Goal: Transaction & Acquisition: Purchase product/service

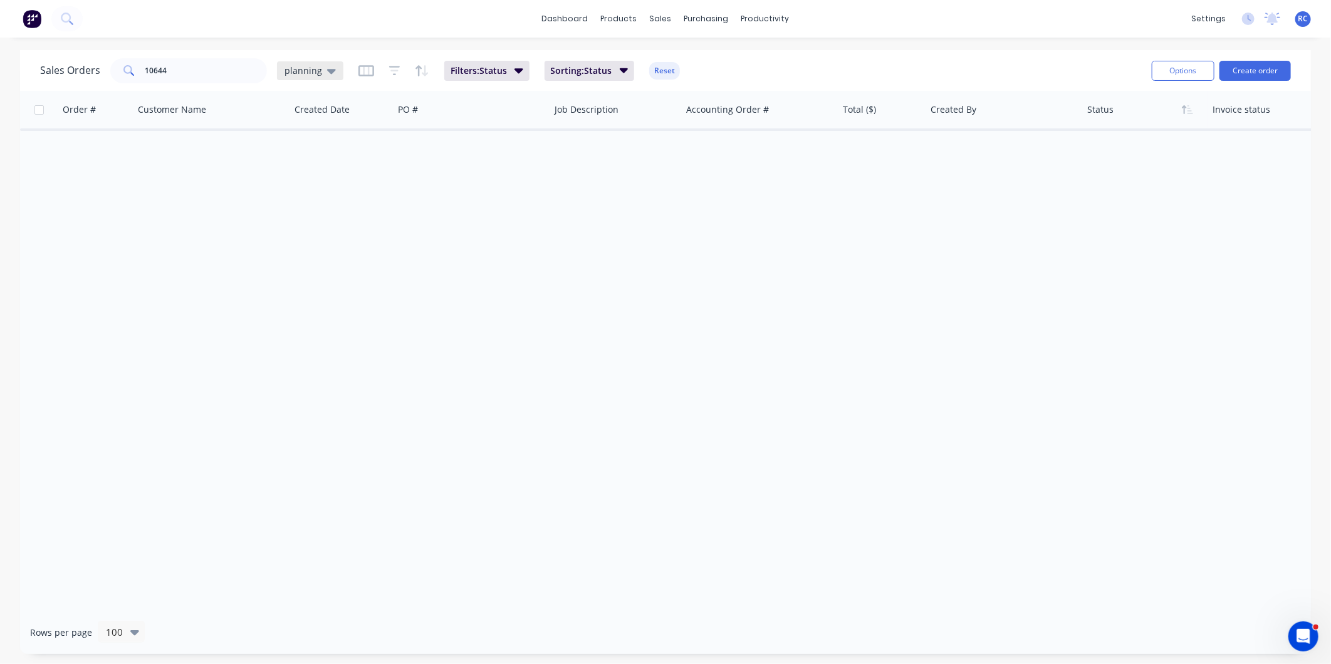
click at [301, 78] on div "planning" at bounding box center [310, 70] width 66 height 19
click at [311, 248] on button "Completed" at bounding box center [352, 252] width 143 height 14
drag, startPoint x: 209, startPoint y: 85, endPoint x: 176, endPoint y: 67, distance: 37.0
click at [178, 68] on div "Sales Orders 10644 Completed Filters: Status Sorting: Customer Name Reset" at bounding box center [591, 70] width 1102 height 31
drag, startPoint x: 172, startPoint y: 67, endPoint x: 67, endPoint y: 46, distance: 106.7
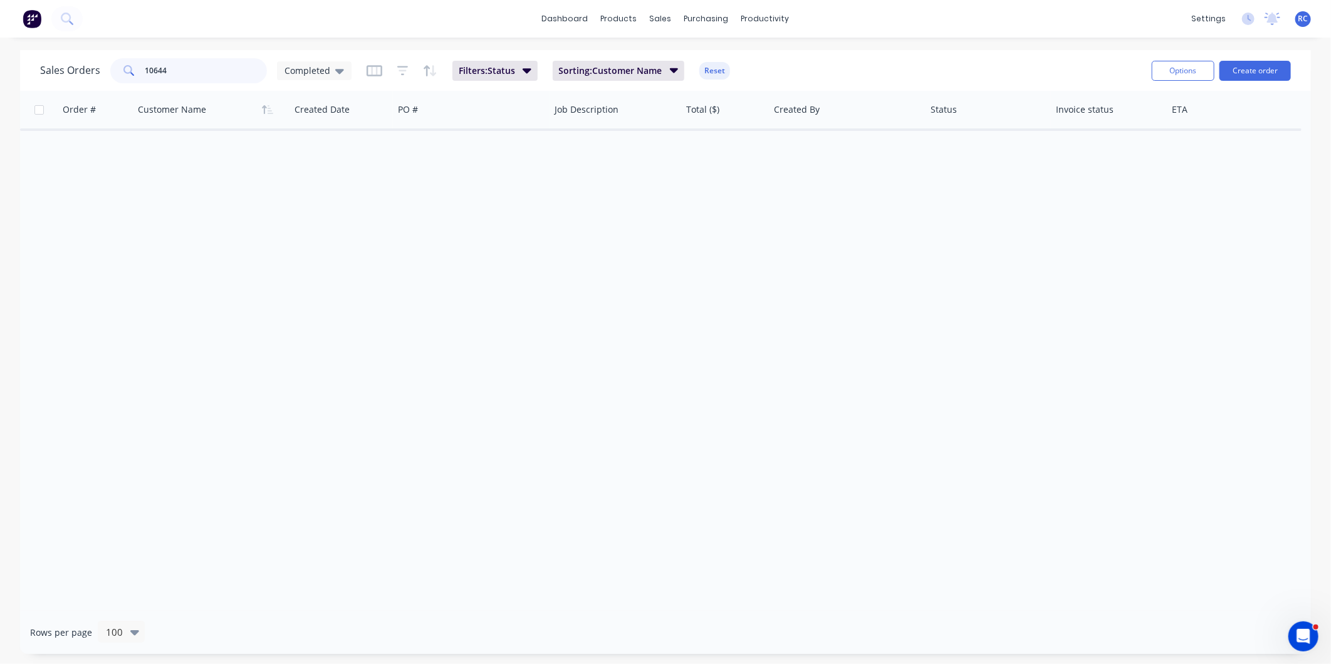
click at [83, 53] on div "Sales Orders 10644 Completed Filters: Status Sorting: Customer Name Reset Optio…" at bounding box center [665, 70] width 1291 height 41
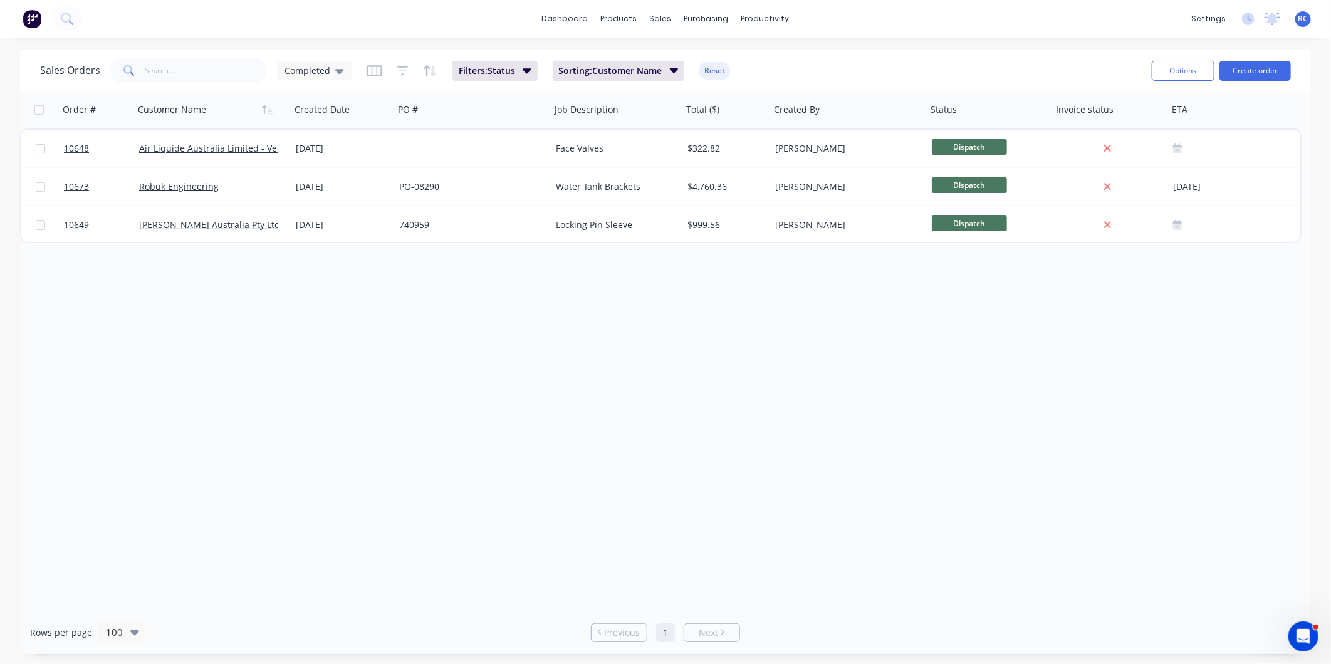
click at [255, 283] on div "Order # Customer Name Created Date PO # Job Description Total ($) Created By St…" at bounding box center [665, 351] width 1291 height 520
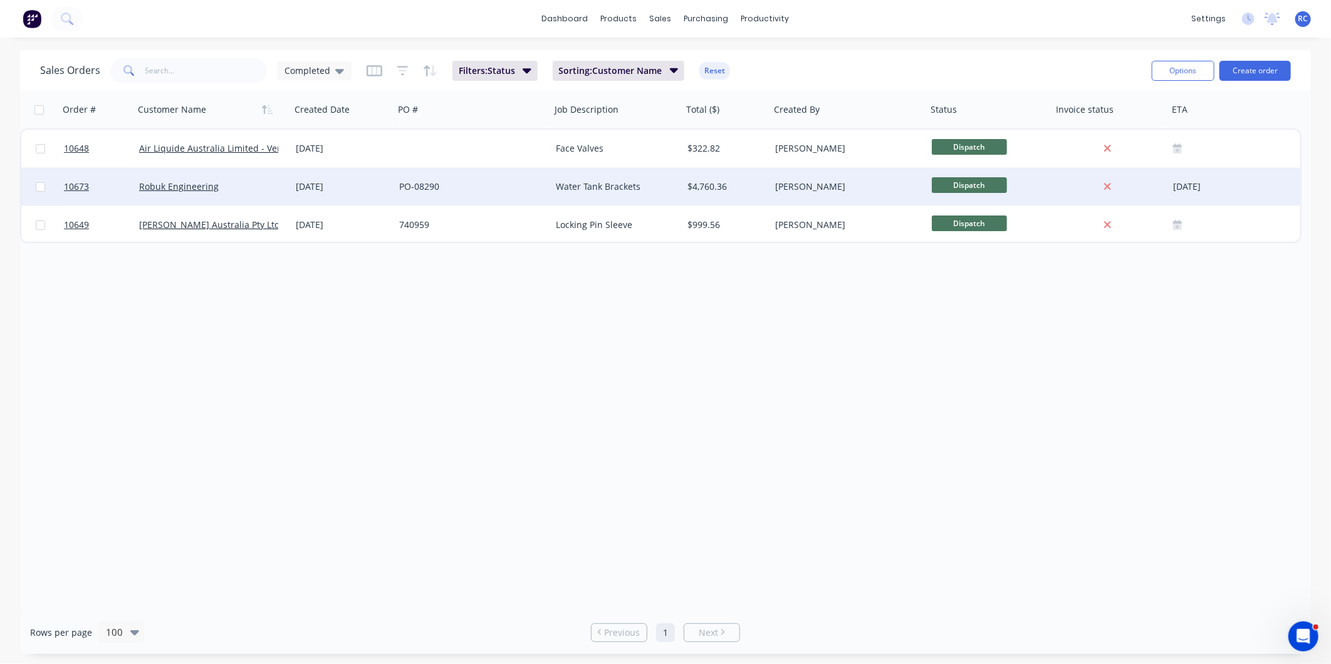
click at [424, 184] on div "PO-08290" at bounding box center [468, 187] width 139 height 13
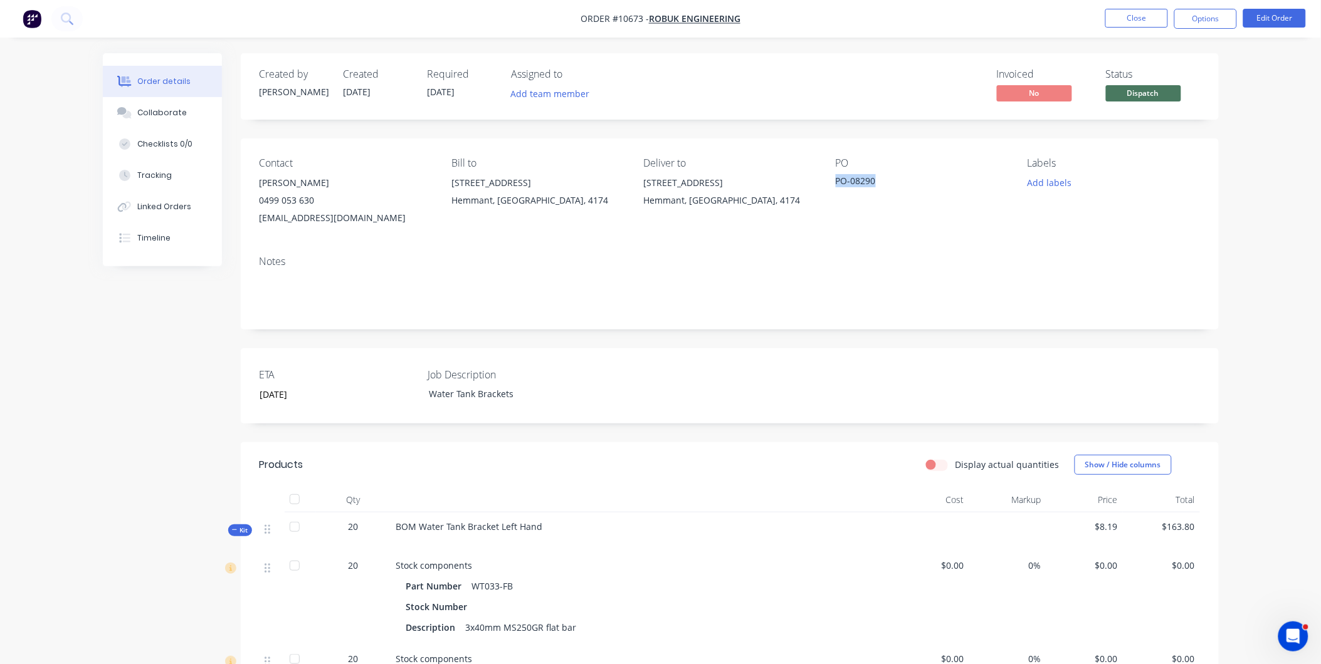
drag, startPoint x: 882, startPoint y: 184, endPoint x: 837, endPoint y: 189, distance: 44.8
click at [837, 189] on div "PO-08290" at bounding box center [913, 183] width 157 height 18
copy div "PO-08290"
click at [243, 531] on span "Kit" at bounding box center [240, 530] width 16 height 9
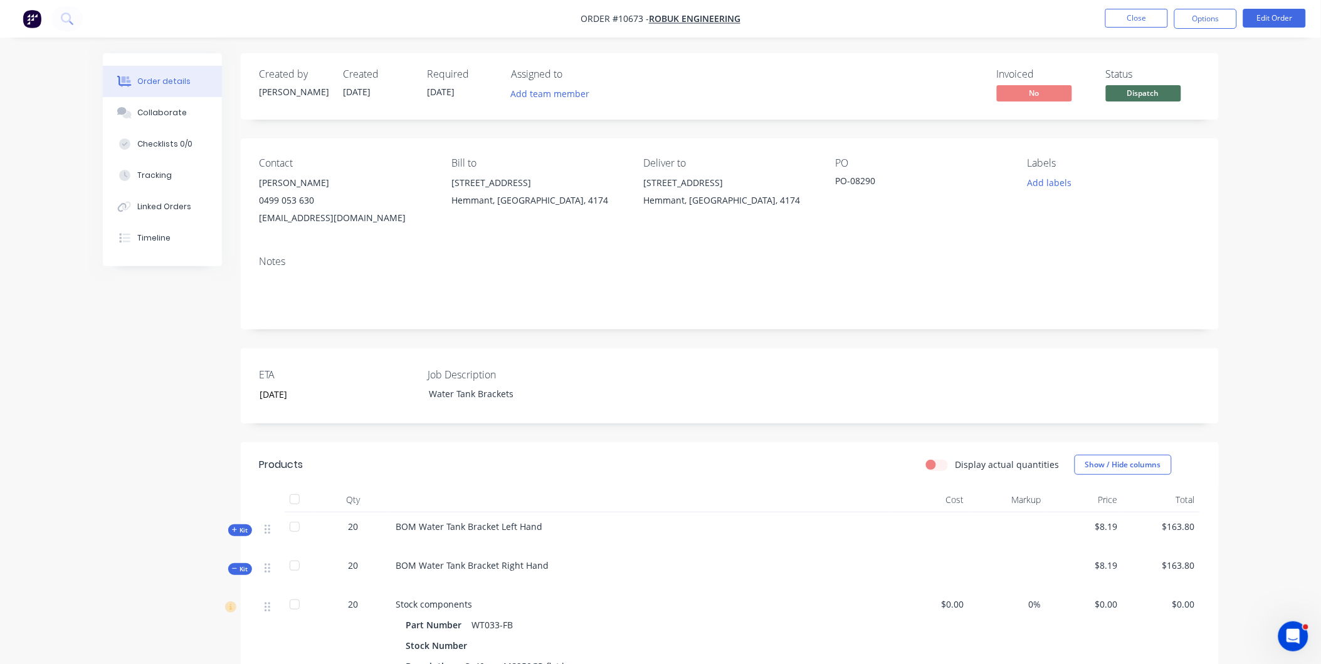
click at [236, 571] on icon at bounding box center [235, 569] width 6 height 6
click at [1262, 21] on button "Edit Order" at bounding box center [1274, 18] width 63 height 19
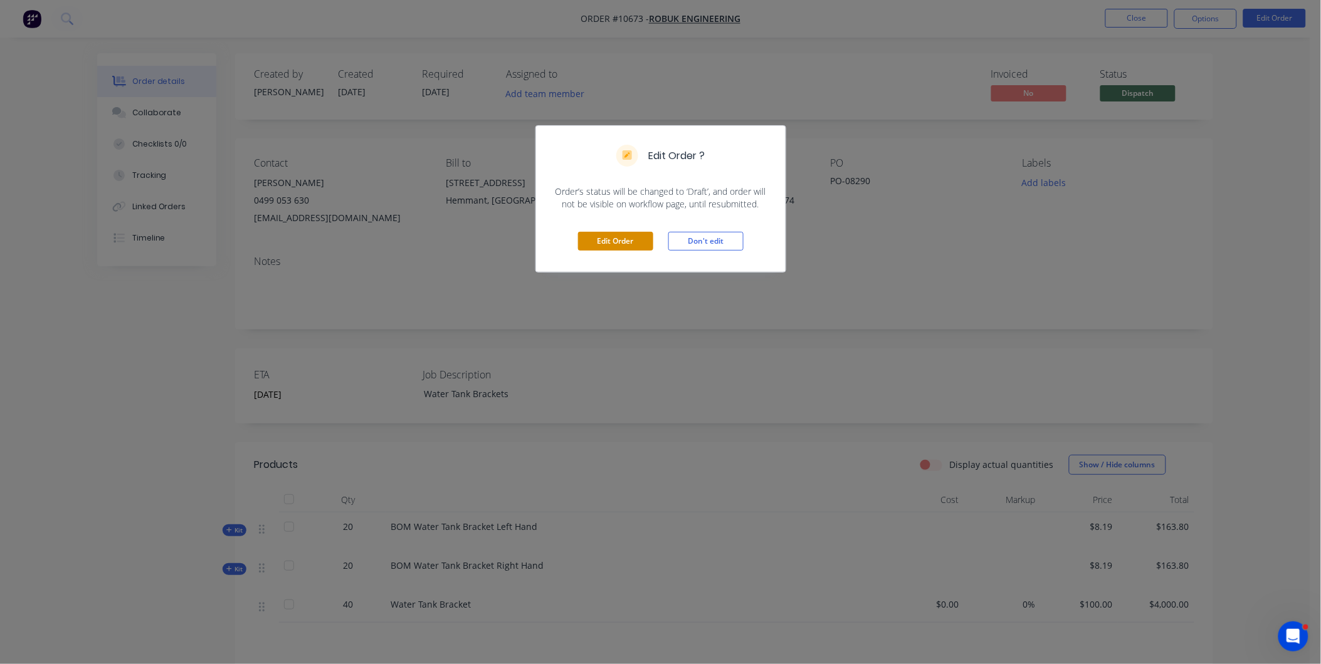
click at [600, 241] on button "Edit Order" at bounding box center [615, 241] width 75 height 19
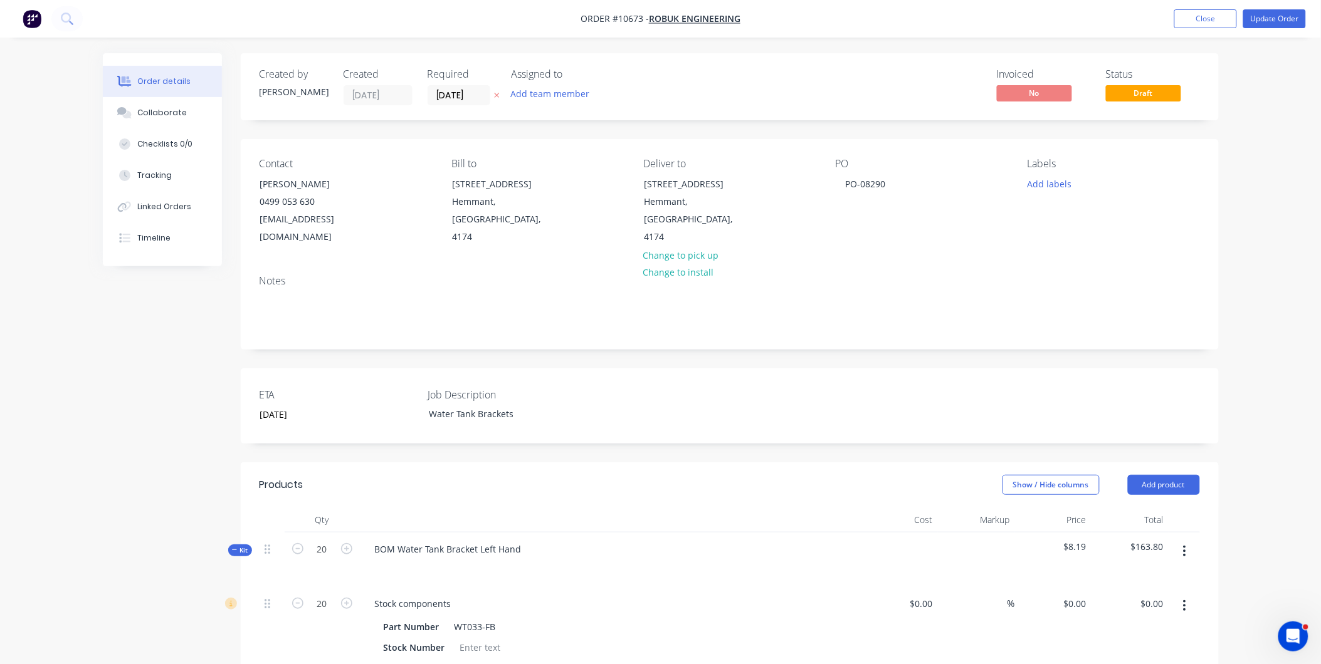
click at [1186, 540] on button "button" at bounding box center [1184, 551] width 29 height 23
click at [1146, 651] on div "Delete" at bounding box center [1140, 660] width 97 height 18
click at [1188, 540] on button "button" at bounding box center [1184, 551] width 29 height 23
drag, startPoint x: 1156, startPoint y: 636, endPoint x: 1156, endPoint y: 620, distance: 15.7
click at [1154, 651] on div "Delete" at bounding box center [1140, 660] width 97 height 18
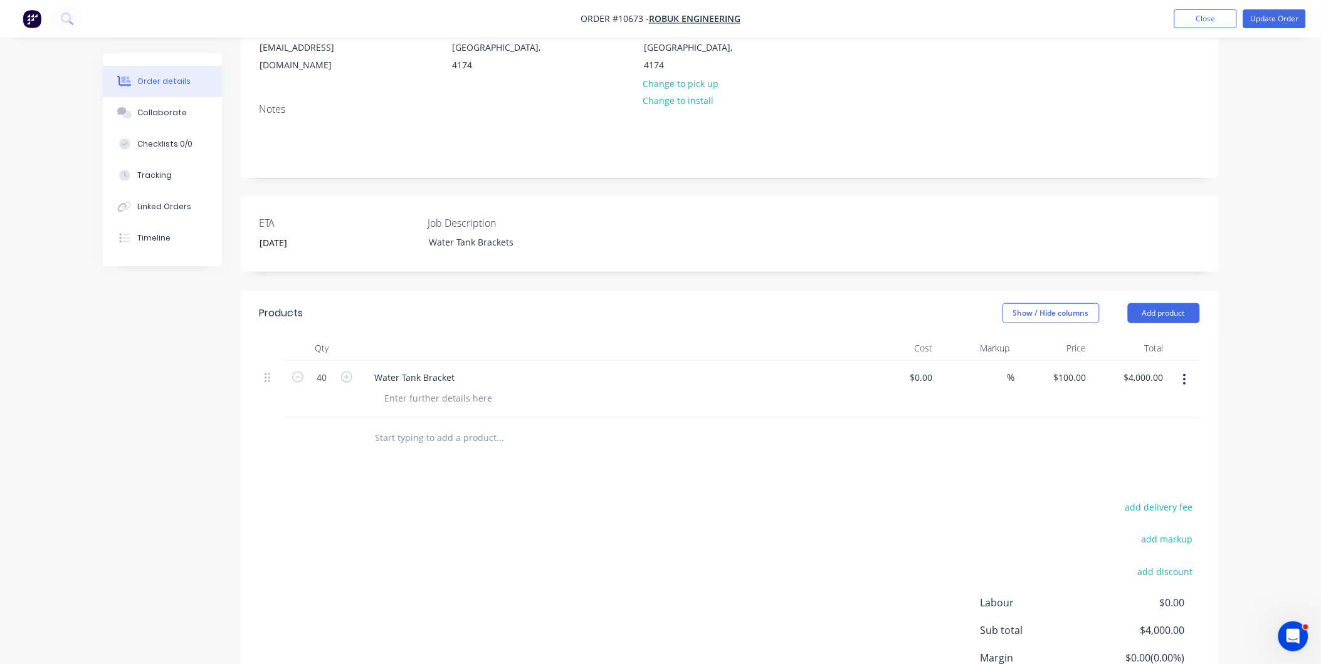
scroll to position [209, 0]
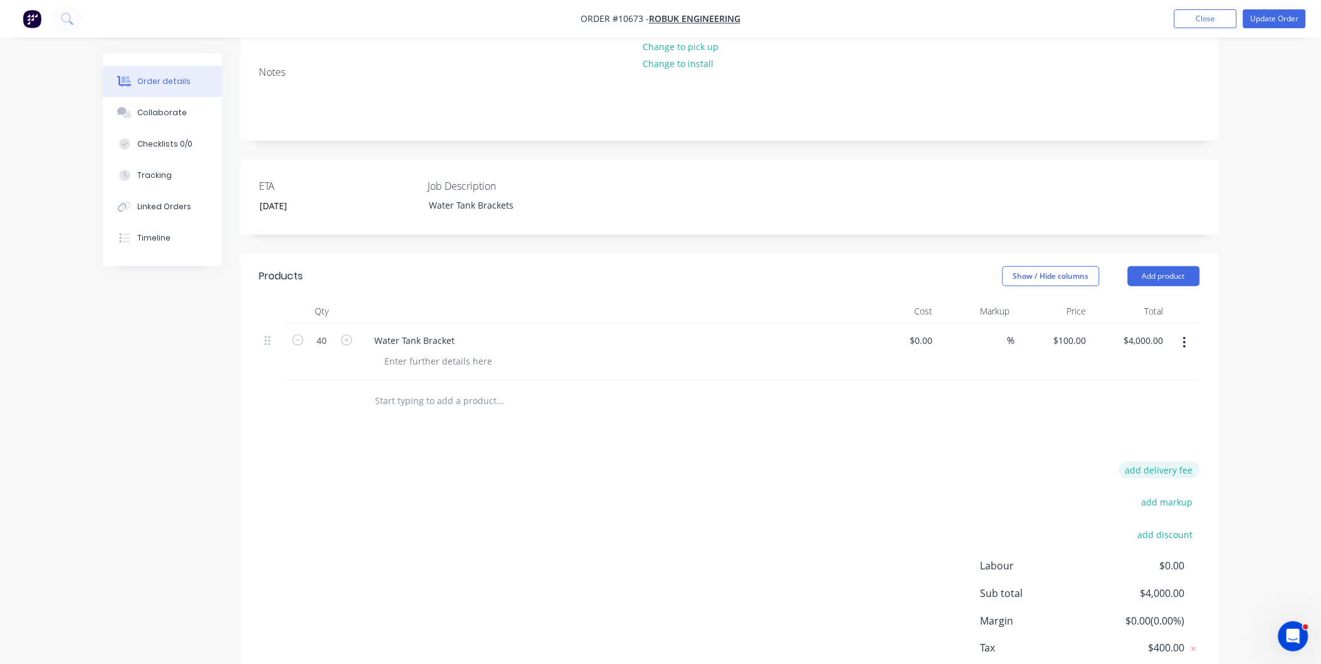
click at [1160, 462] on button "add delivery fee" at bounding box center [1159, 470] width 81 height 17
type input "16.8"
click at [1210, 365] on div "Qty Cost Markup Price Total 40 Water Tank Bracket $0.00 $0.00 % $100.00 $100.00…" at bounding box center [730, 360] width 978 height 123
click at [1281, 14] on button "Update Order" at bounding box center [1274, 18] width 63 height 19
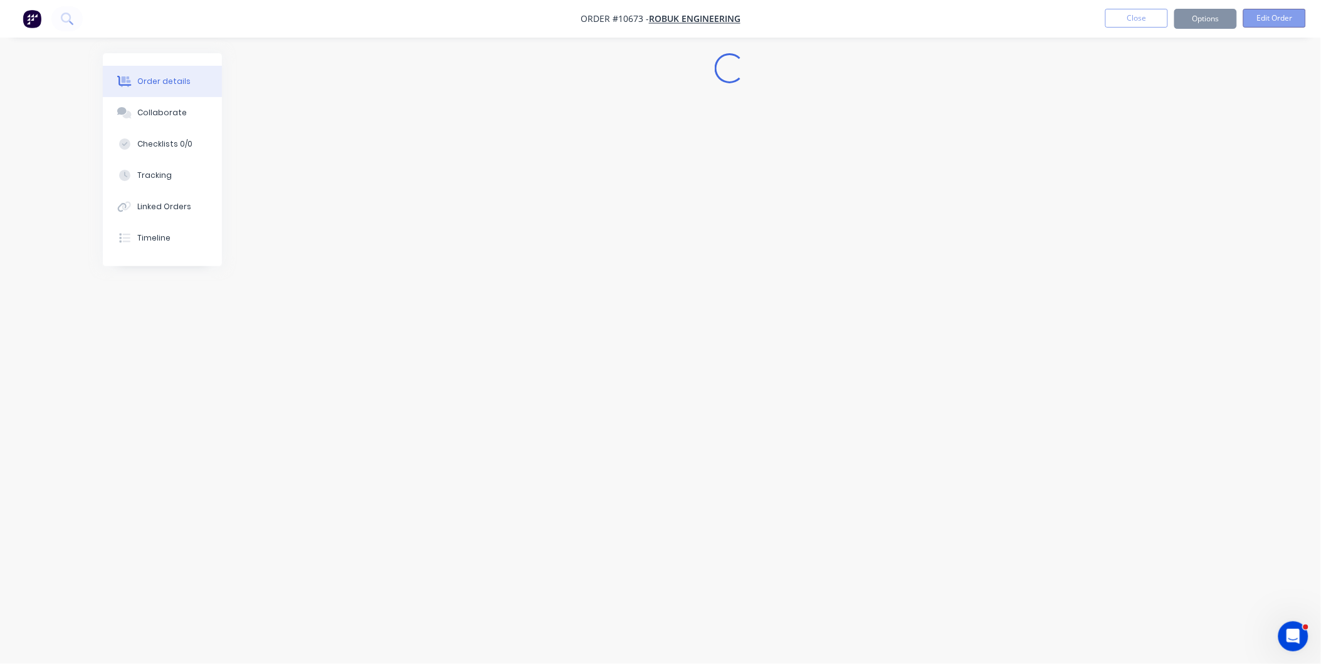
scroll to position [0, 0]
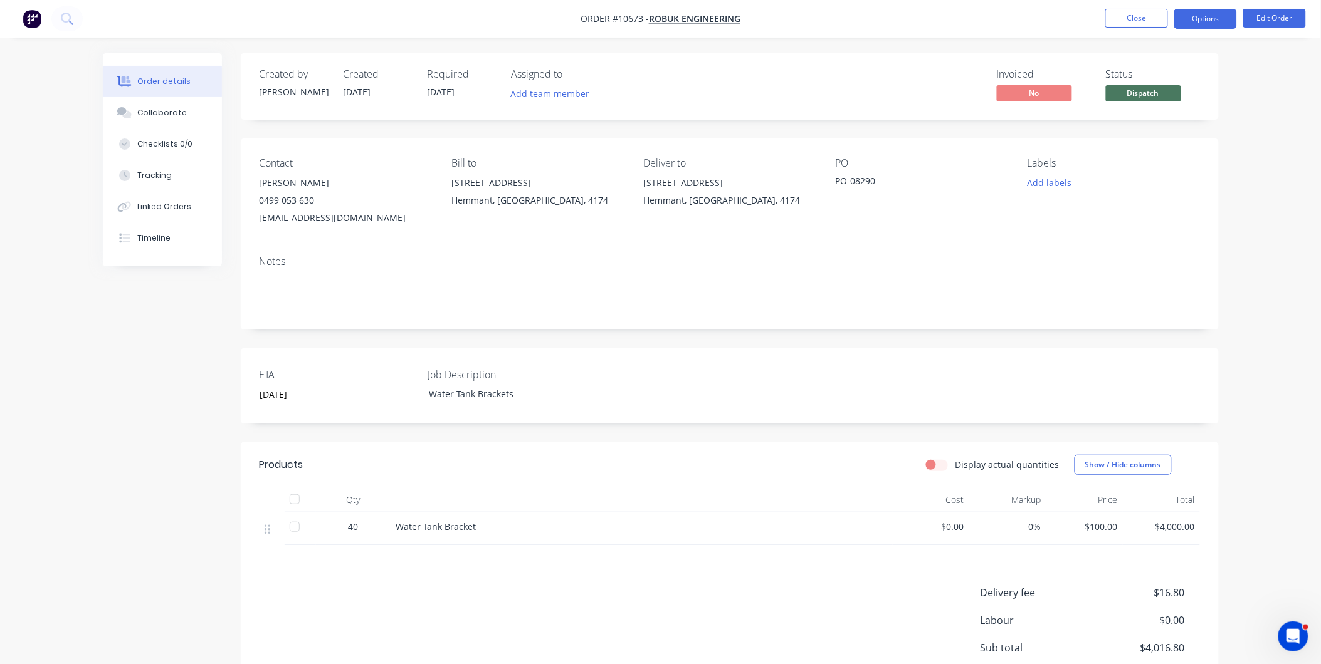
click at [1213, 17] on button "Options" at bounding box center [1205, 19] width 63 height 20
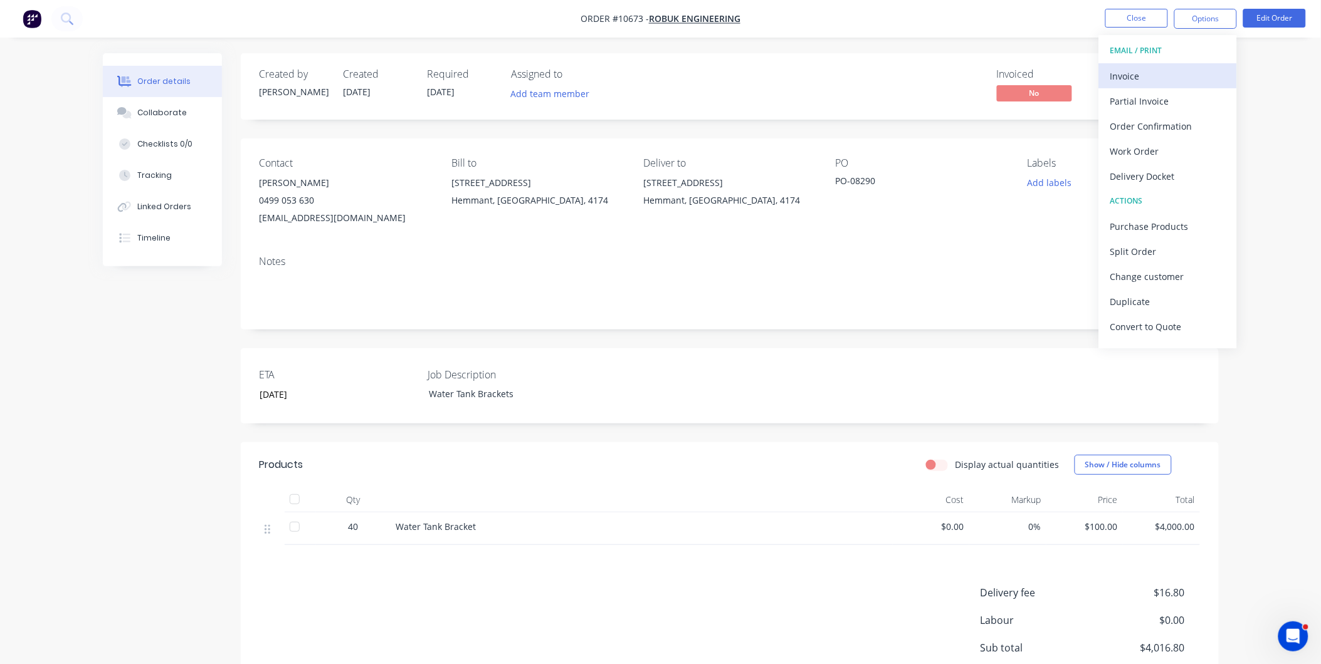
click at [1168, 65] on button "Invoice" at bounding box center [1168, 75] width 138 height 25
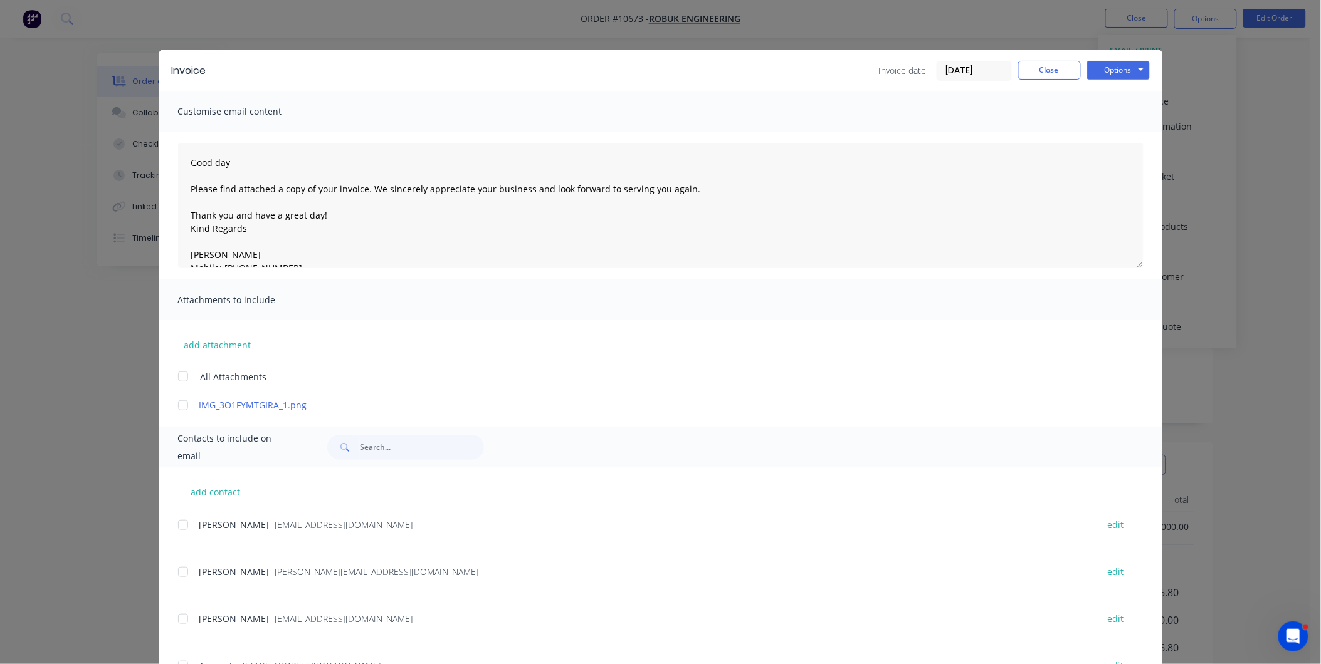
click at [172, 621] on div "add contact Merlinda Rua - stores@robuk.com.au edit Josh Peterson - josh@robuk.…" at bounding box center [660, 610] width 1003 height 284
click at [175, 617] on div at bounding box center [182, 619] width 25 height 25
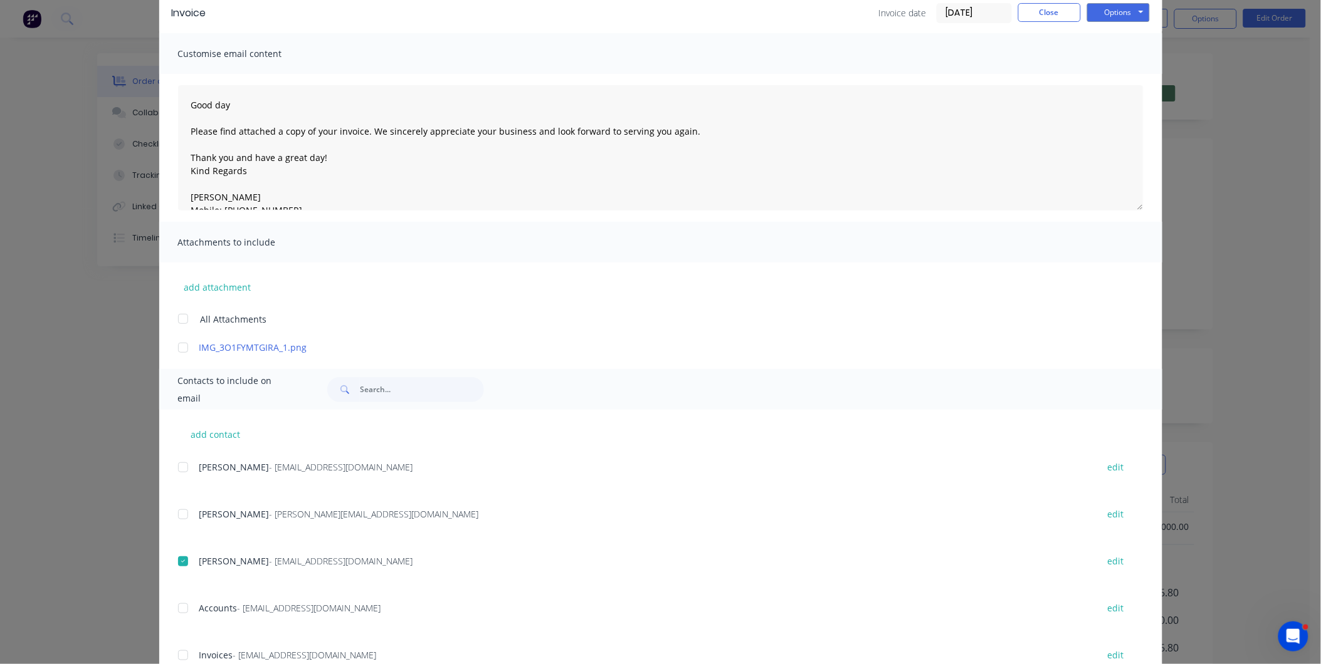
scroll to position [104, 0]
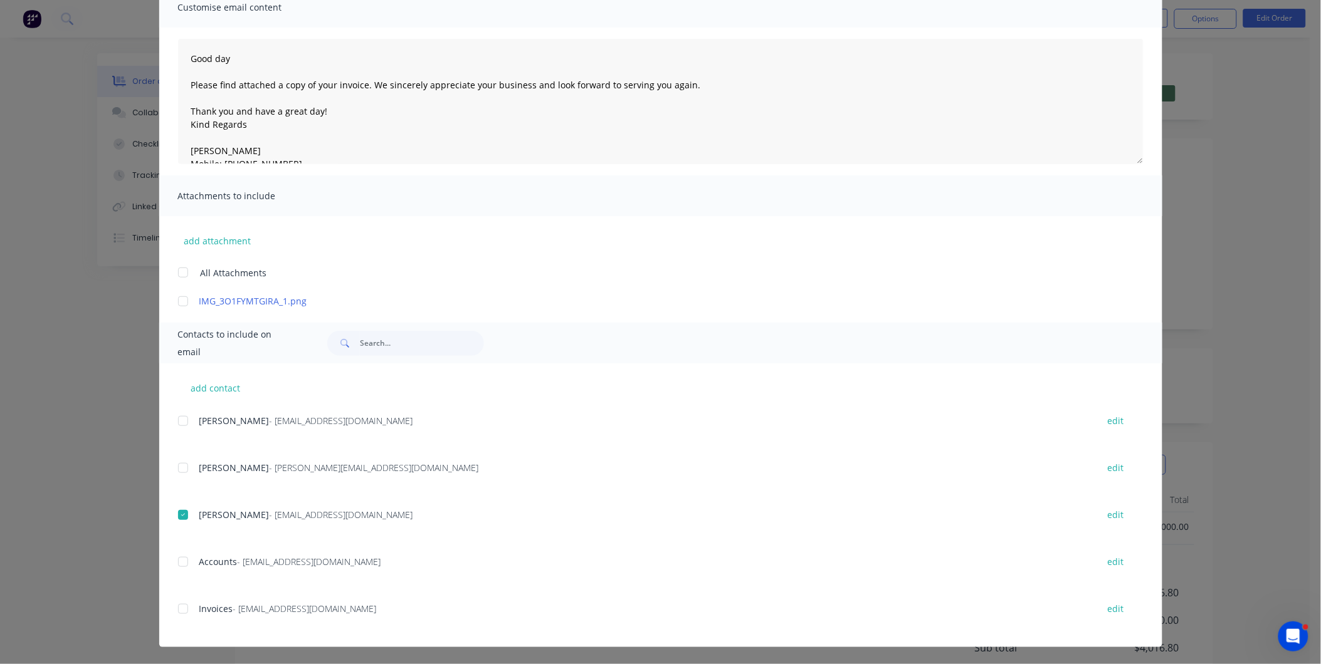
click at [172, 609] on div at bounding box center [182, 609] width 25 height 25
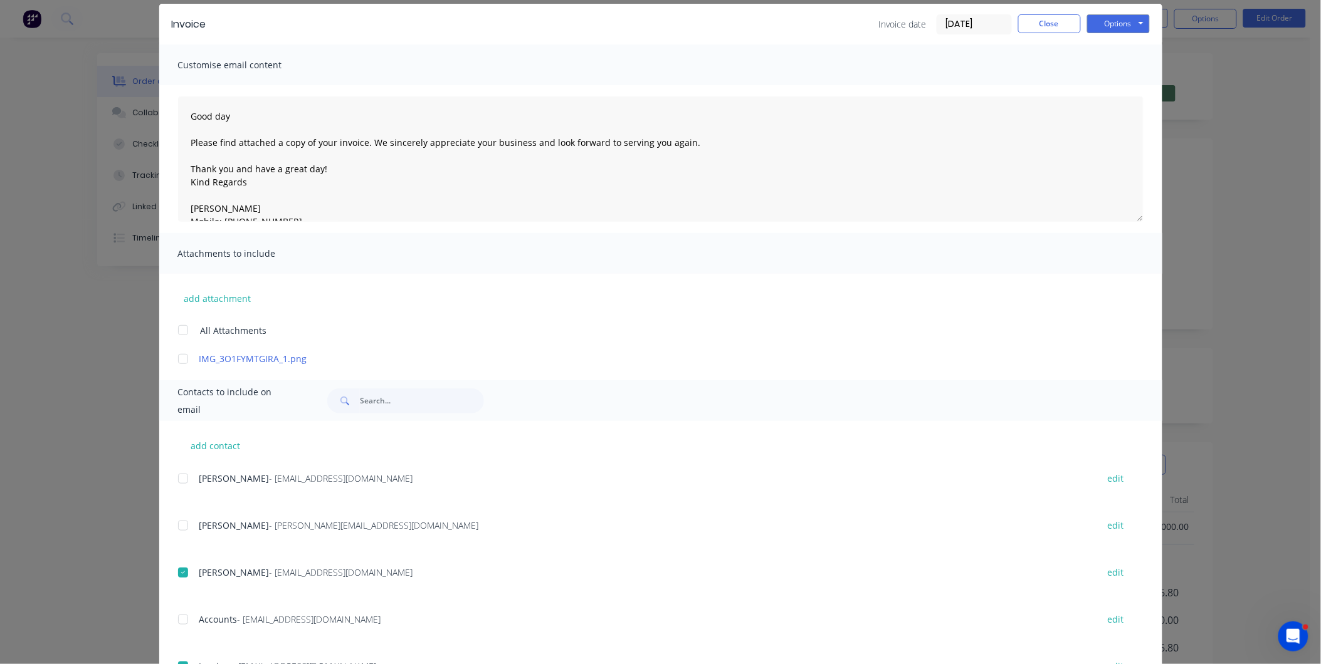
scroll to position [0, 0]
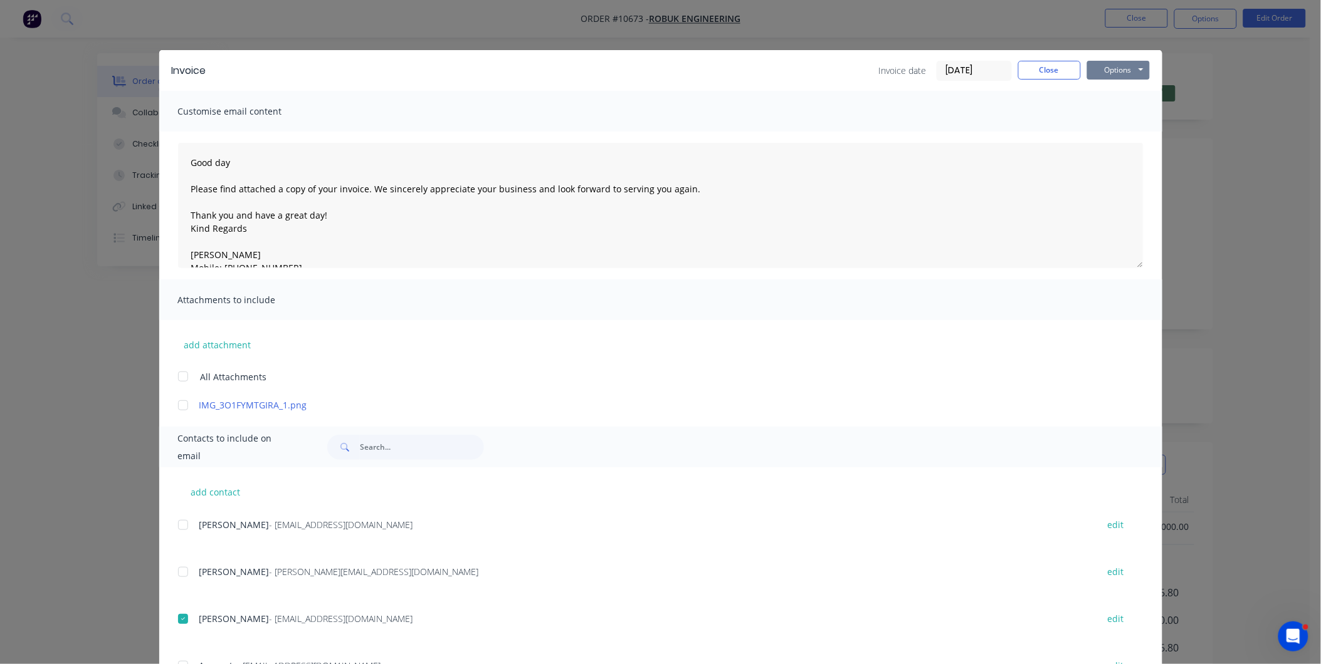
click at [1099, 71] on button "Options" at bounding box center [1118, 70] width 63 height 19
click at [1126, 95] on button "Preview" at bounding box center [1127, 92] width 80 height 21
click at [1117, 73] on button "Options" at bounding box center [1118, 70] width 63 height 19
click at [1116, 128] on button "Email" at bounding box center [1127, 133] width 80 height 21
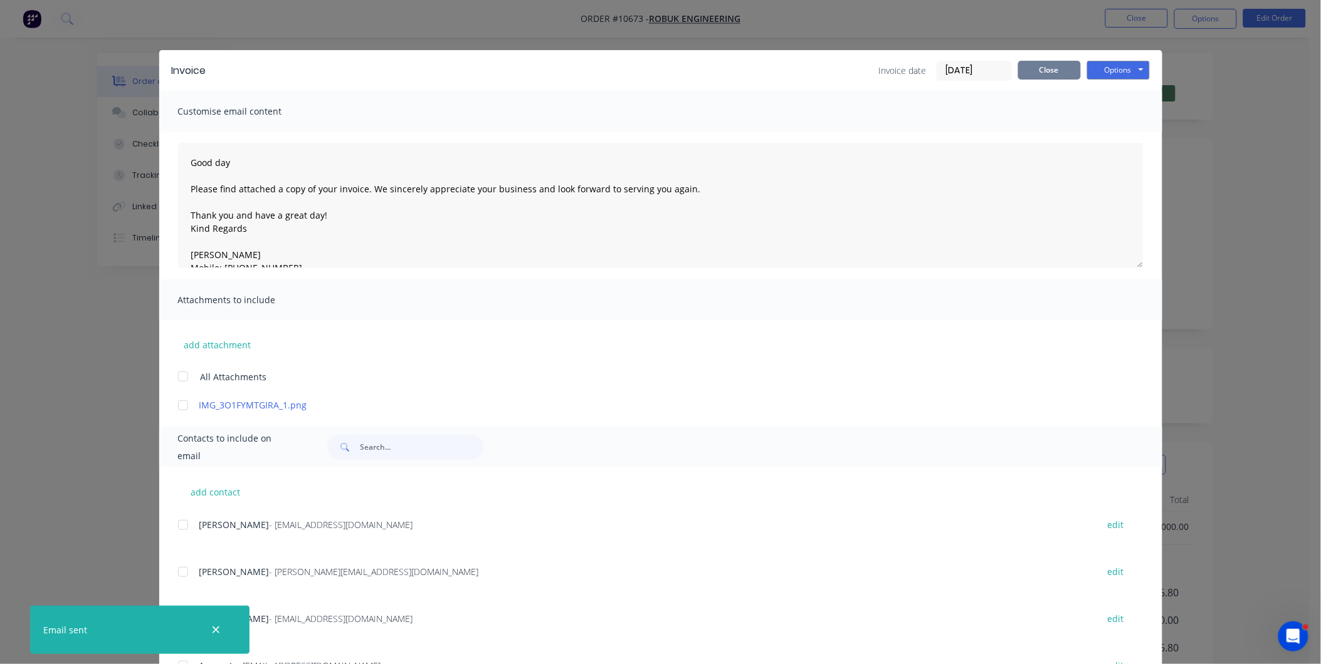
click at [1029, 76] on button "Close" at bounding box center [1049, 70] width 63 height 19
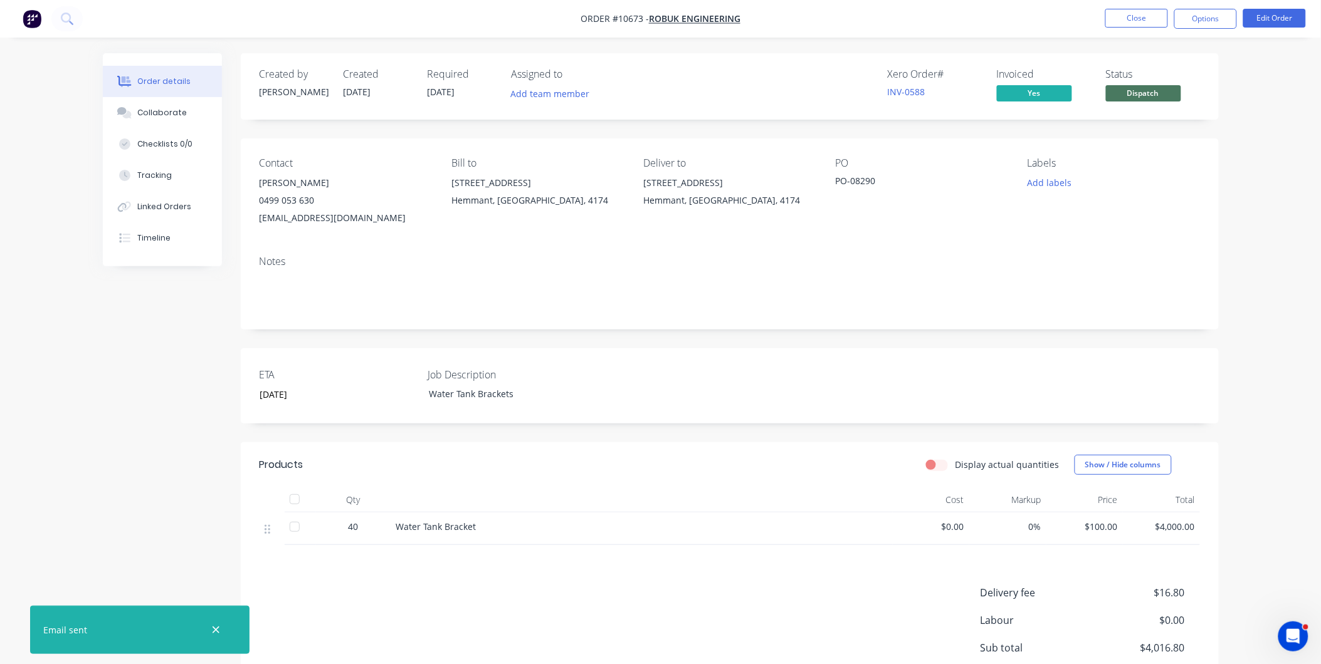
click at [1154, 86] on span "Dispatch" at bounding box center [1143, 93] width 75 height 16
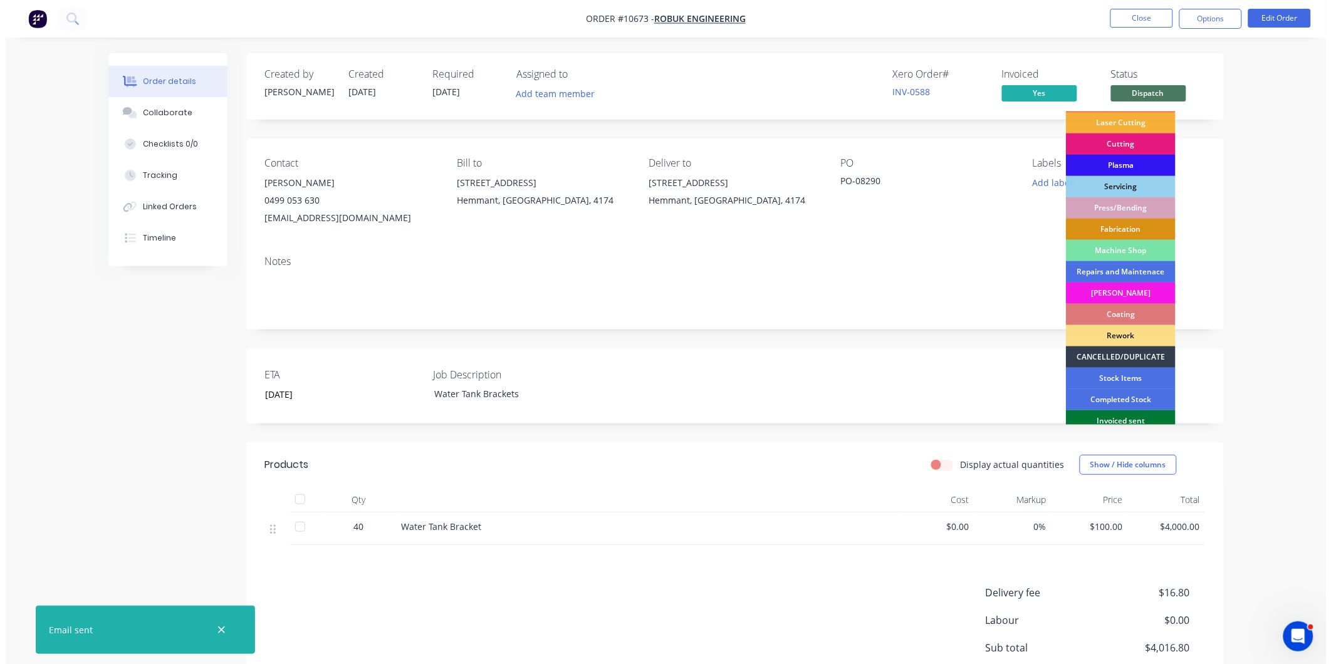
scroll to position [113, 0]
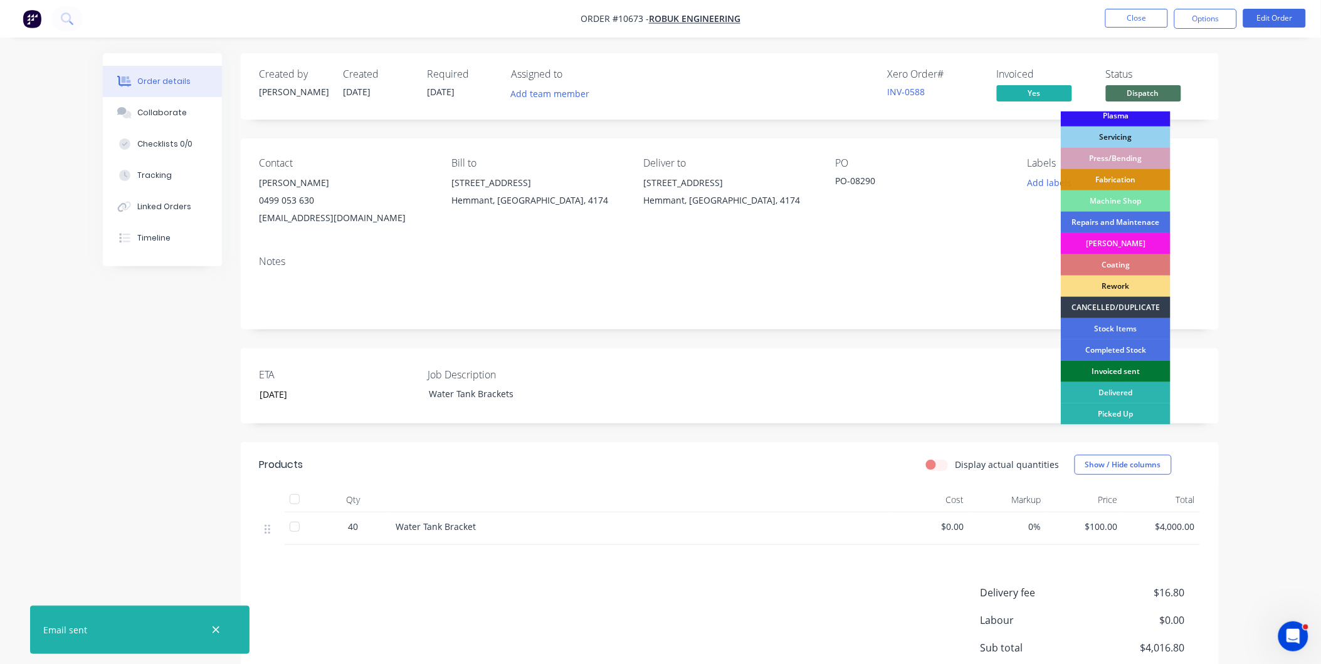
click at [1145, 372] on div "Invoiced sent" at bounding box center [1115, 371] width 110 height 21
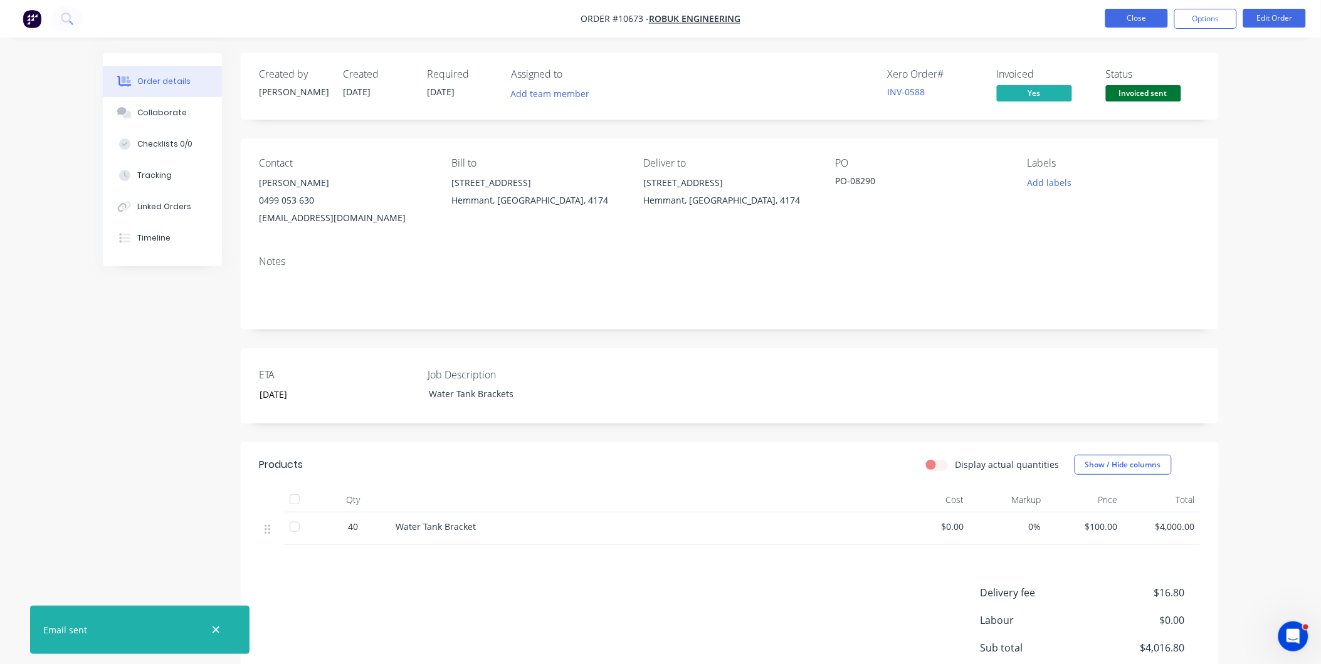
click at [1148, 16] on button "Close" at bounding box center [1136, 18] width 63 height 19
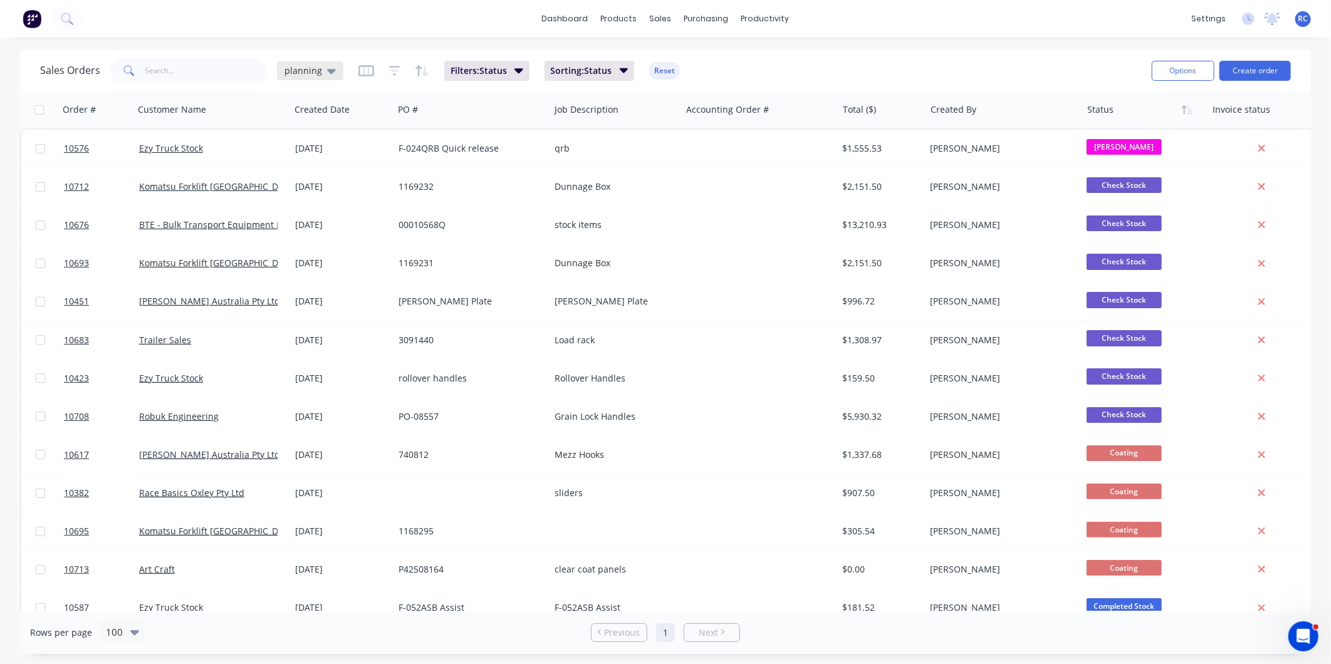
click at [329, 66] on icon at bounding box center [331, 71] width 9 height 14
click at [320, 233] on button "all jobs" at bounding box center [352, 227] width 143 height 14
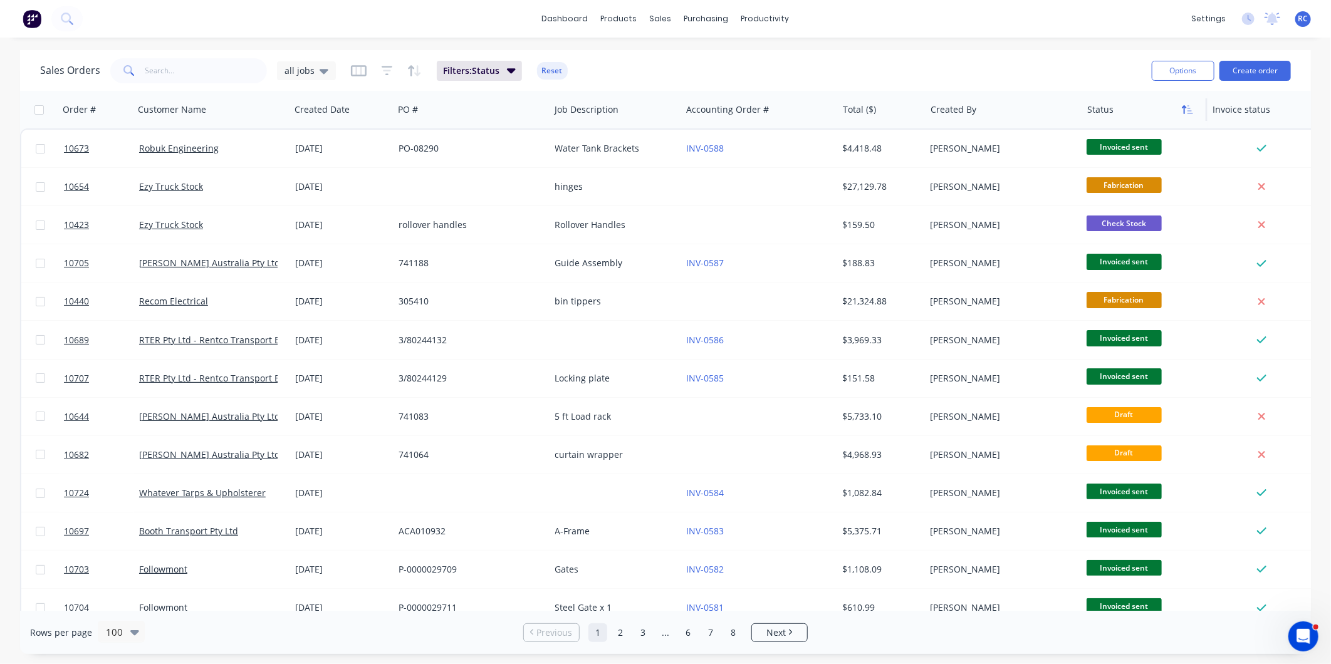
click at [1188, 113] on icon "button" at bounding box center [1191, 109] width 6 height 9
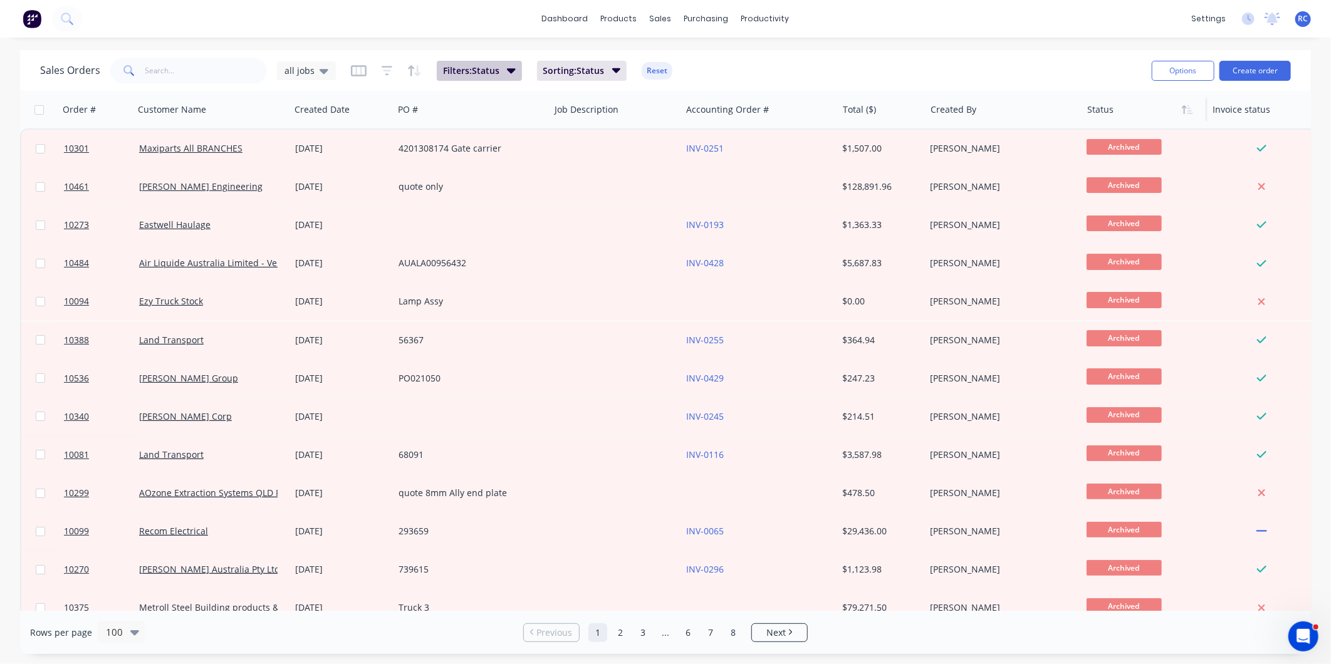
click at [467, 65] on span "Filters: Status" at bounding box center [471, 71] width 56 height 13
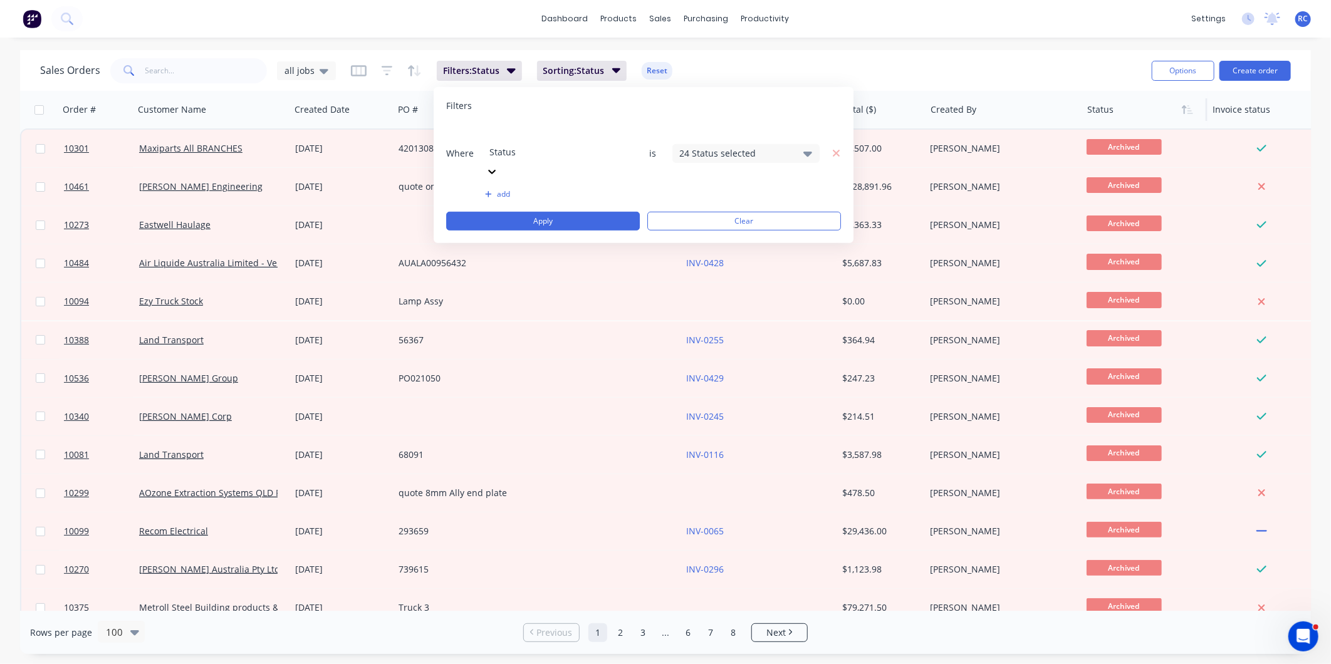
click at [734, 147] on div "24 Status selected" at bounding box center [735, 153] width 113 height 13
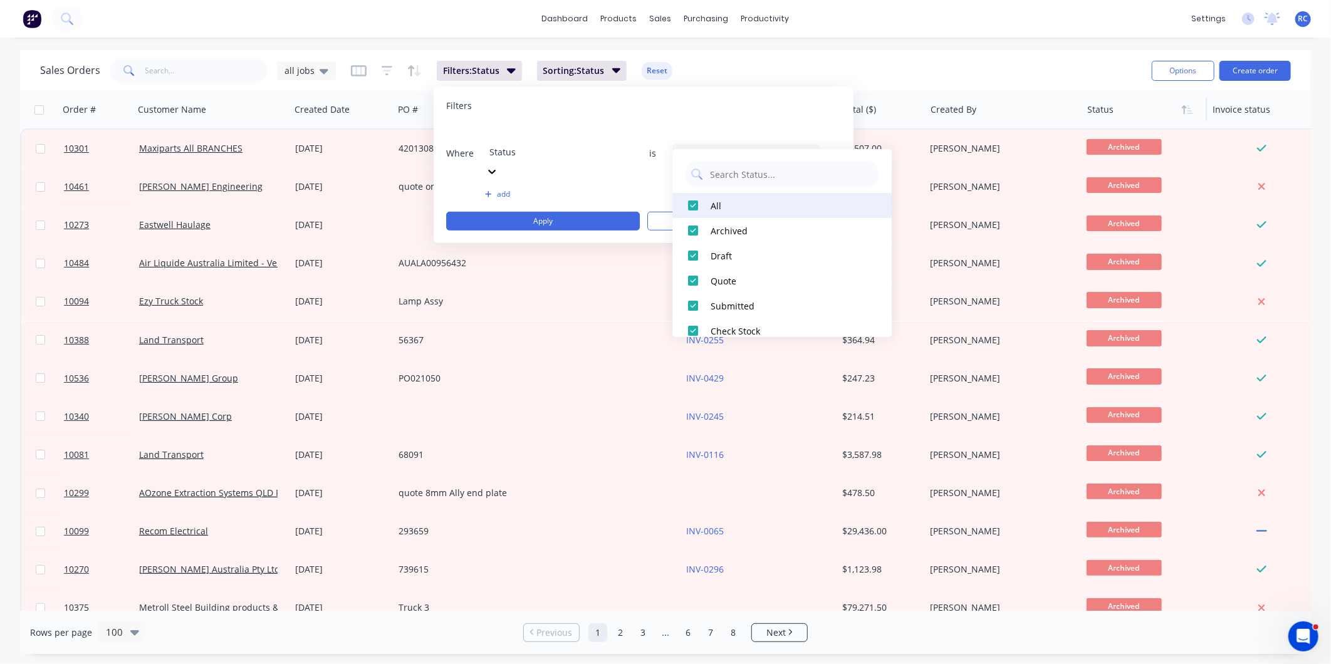
click at [690, 202] on div at bounding box center [693, 205] width 25 height 25
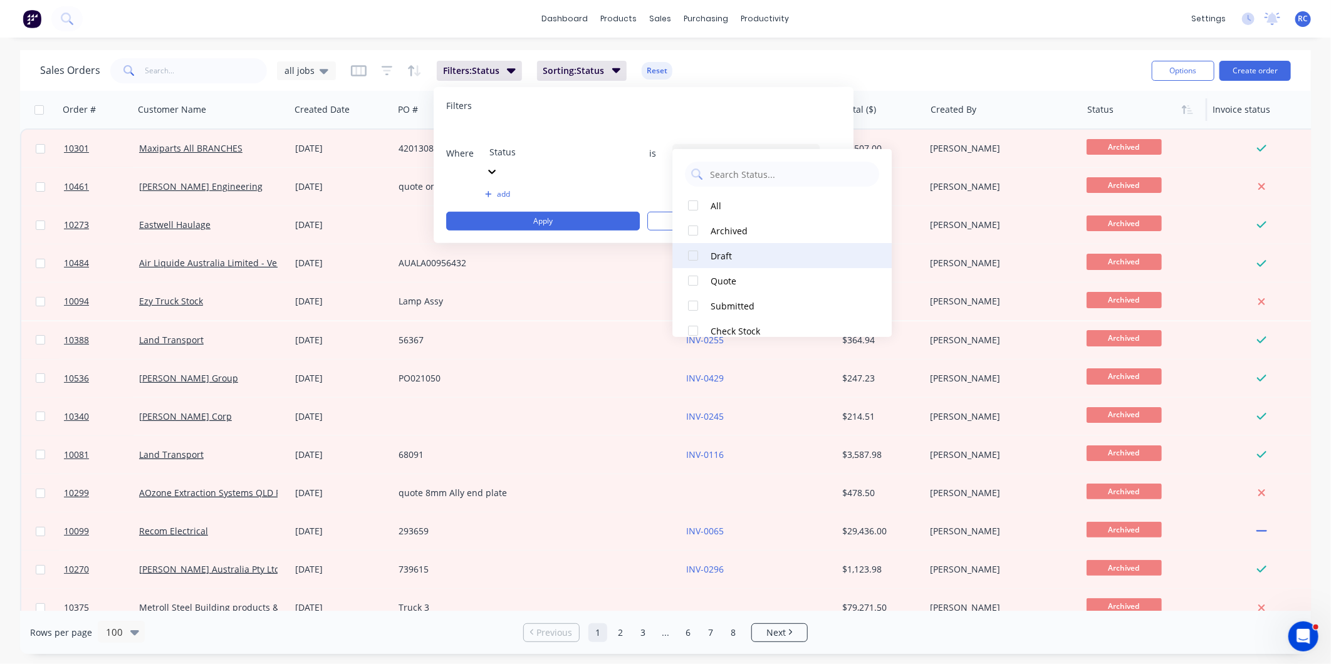
click at [687, 257] on div at bounding box center [693, 255] width 25 height 25
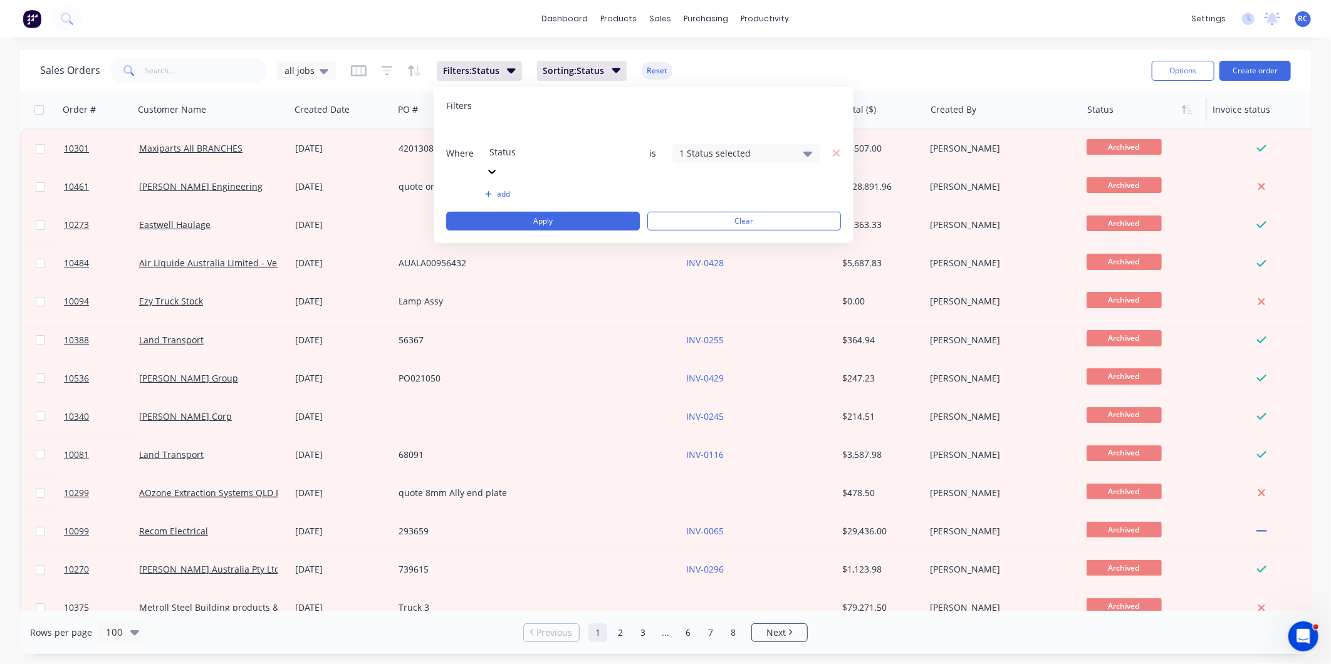
click at [530, 177] on div "Where Status is 1 Status selected add Apply Clear" at bounding box center [643, 178] width 395 height 106
click at [541, 212] on button "Apply" at bounding box center [543, 221] width 194 height 19
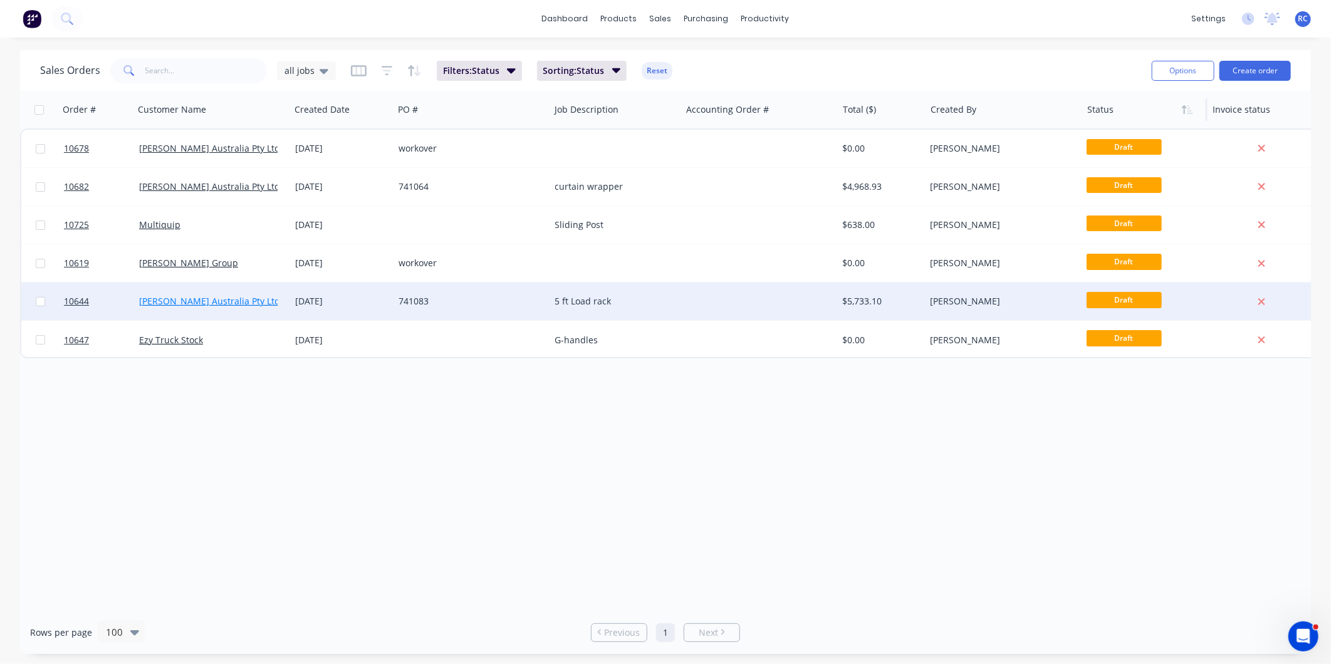
click at [172, 303] on link "[PERSON_NAME] Australia Pty Ltd" at bounding box center [209, 301] width 141 height 12
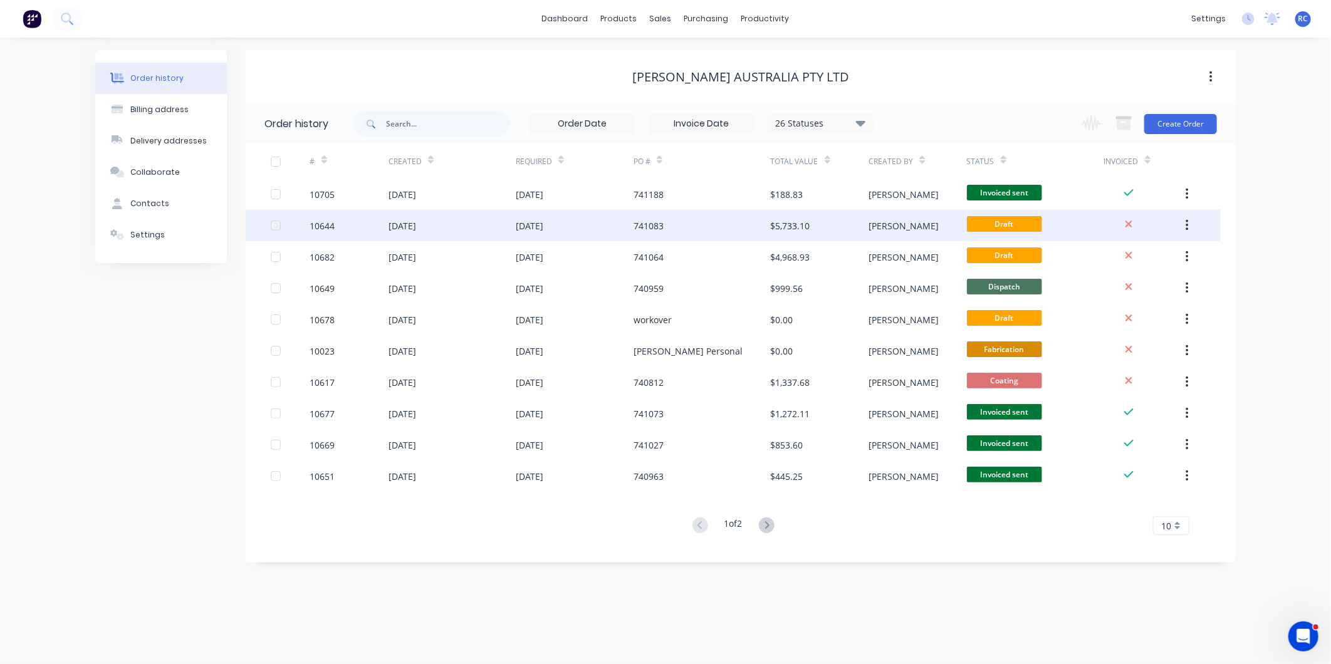
click at [785, 226] on div "$5,733.10" at bounding box center [790, 225] width 39 height 13
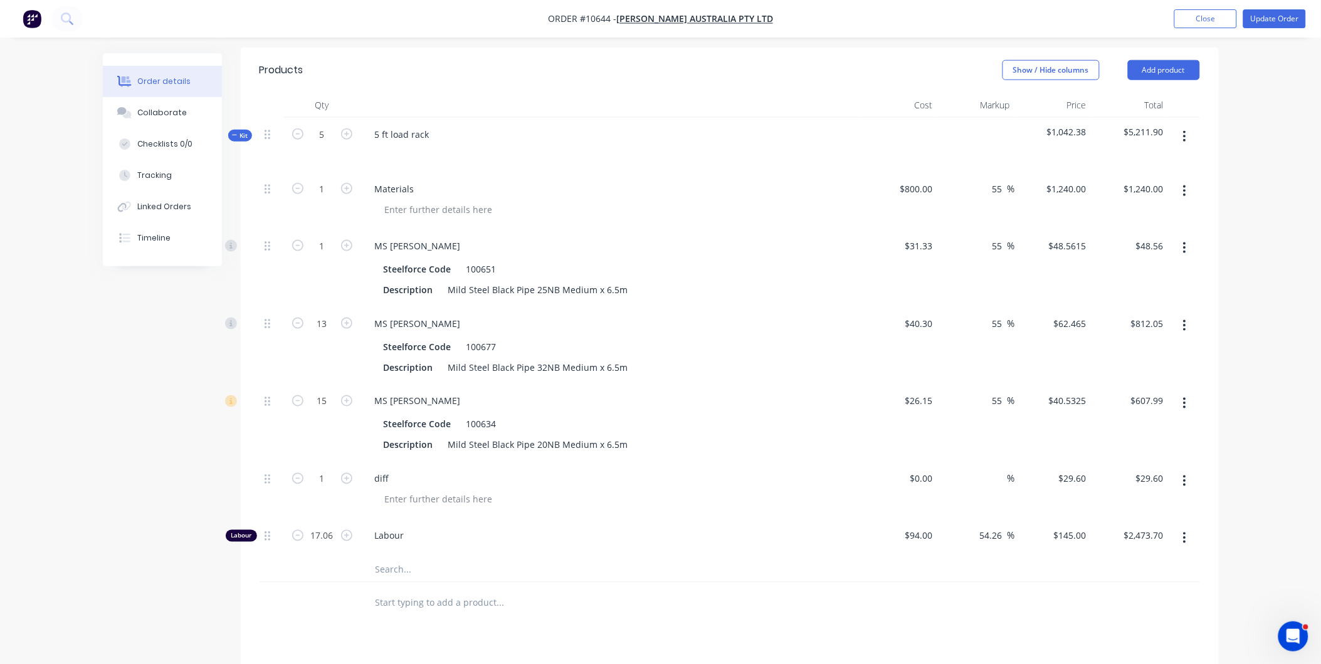
scroll to position [417, 0]
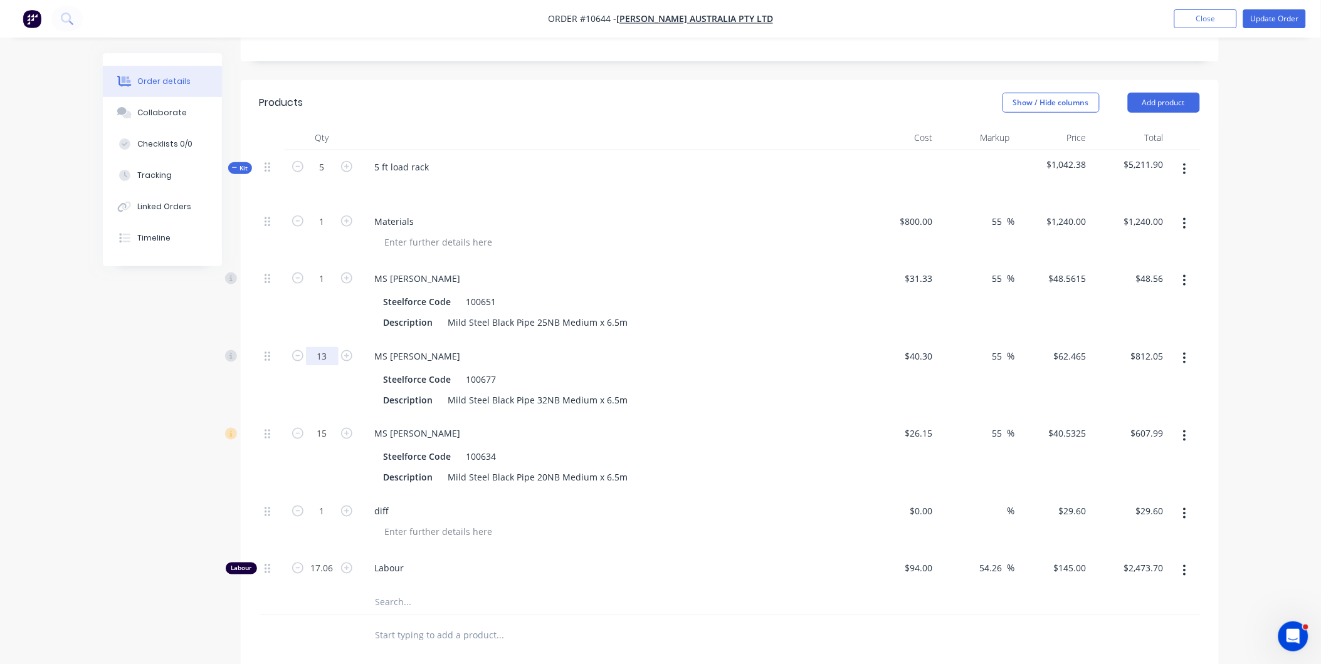
click at [330, 231] on input "13" at bounding box center [322, 221] width 33 height 19
type input "8"
type input "$499.72"
click at [611, 347] on div "MS Pipe" at bounding box center [610, 356] width 491 height 18
click at [1180, 270] on button "button" at bounding box center [1184, 281] width 29 height 23
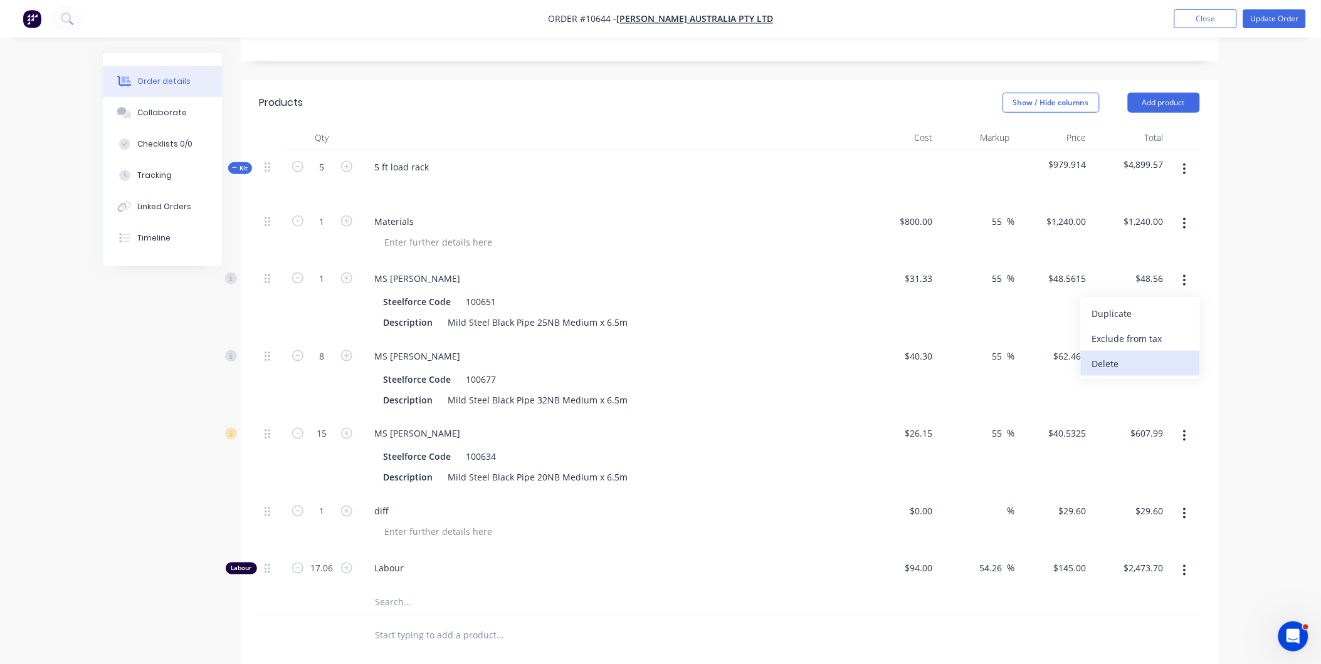
click at [1167, 355] on div "Delete" at bounding box center [1140, 364] width 97 height 18
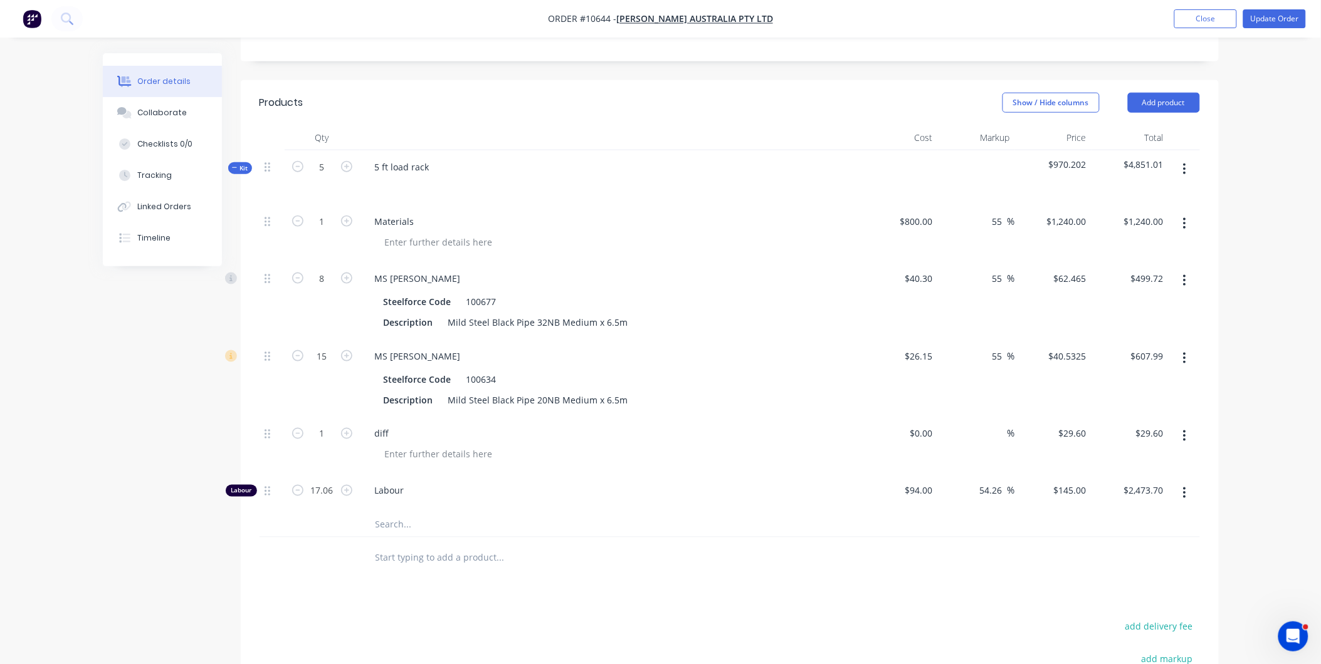
click at [509, 484] on span "Labour" at bounding box center [615, 490] width 481 height 13
click at [433, 233] on div at bounding box center [439, 242] width 128 height 18
click at [936, 212] on input "800" at bounding box center [918, 221] width 39 height 18
type input "$800.00"
click at [402, 212] on div "Materials" at bounding box center [395, 221] width 60 height 18
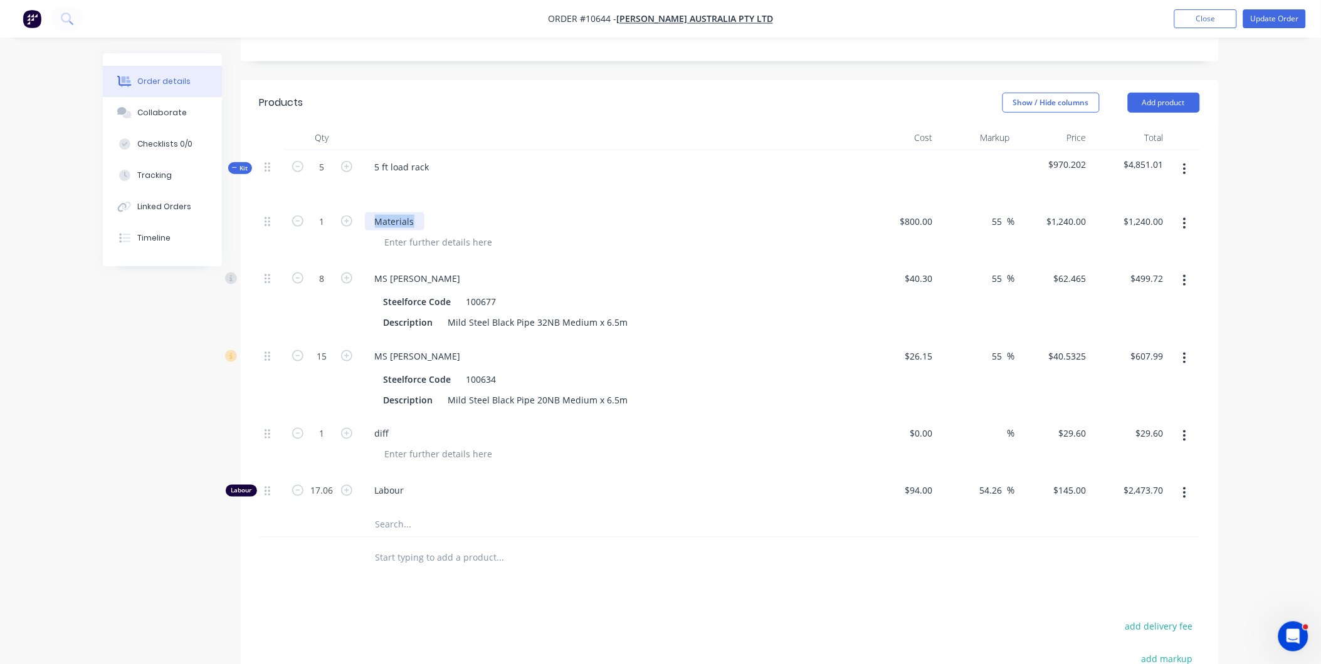
drag, startPoint x: 414, startPoint y: 185, endPoint x: 389, endPoint y: 206, distance: 32.5
click at [366, 212] on div "Materials" at bounding box center [395, 221] width 60 height 18
click at [1185, 164] on icon "button" at bounding box center [1184, 169] width 3 height 11
click at [1163, 193] on div "Add product to kit" at bounding box center [1140, 202] width 97 height 18
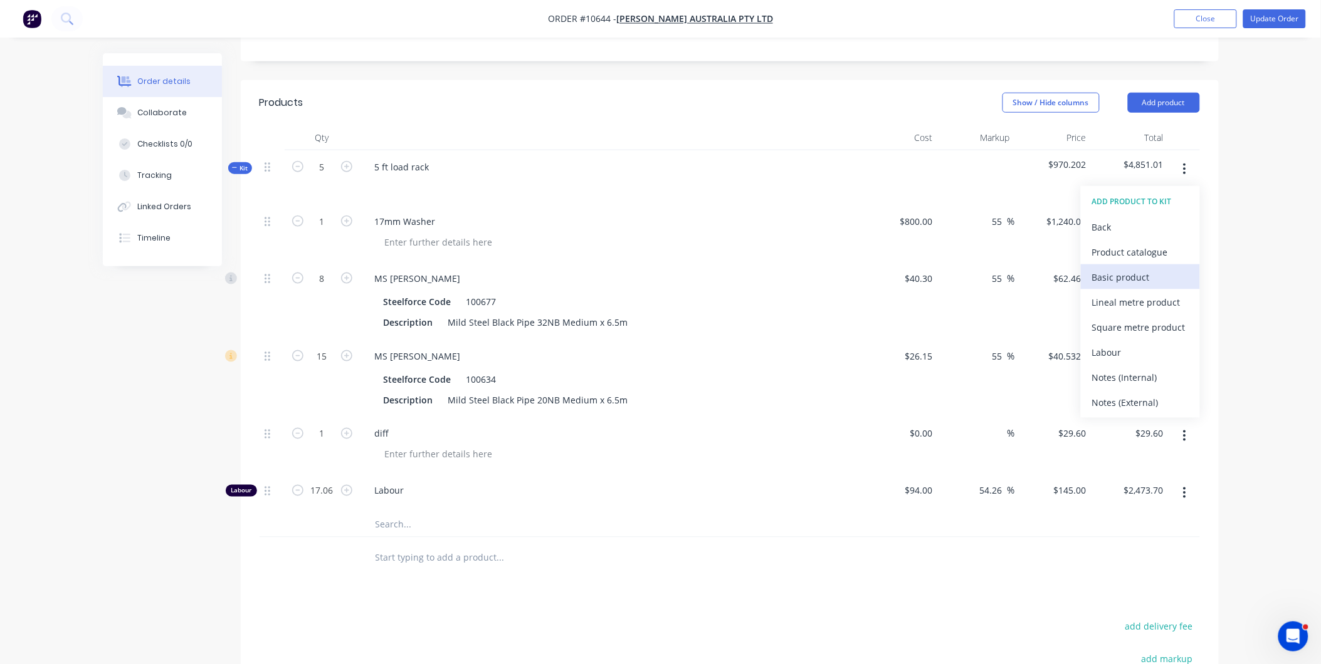
drag, startPoint x: 1136, startPoint y: 241, endPoint x: 1104, endPoint y: 239, distance: 32.0
click at [1135, 268] on div "Basic product" at bounding box center [1140, 277] width 97 height 18
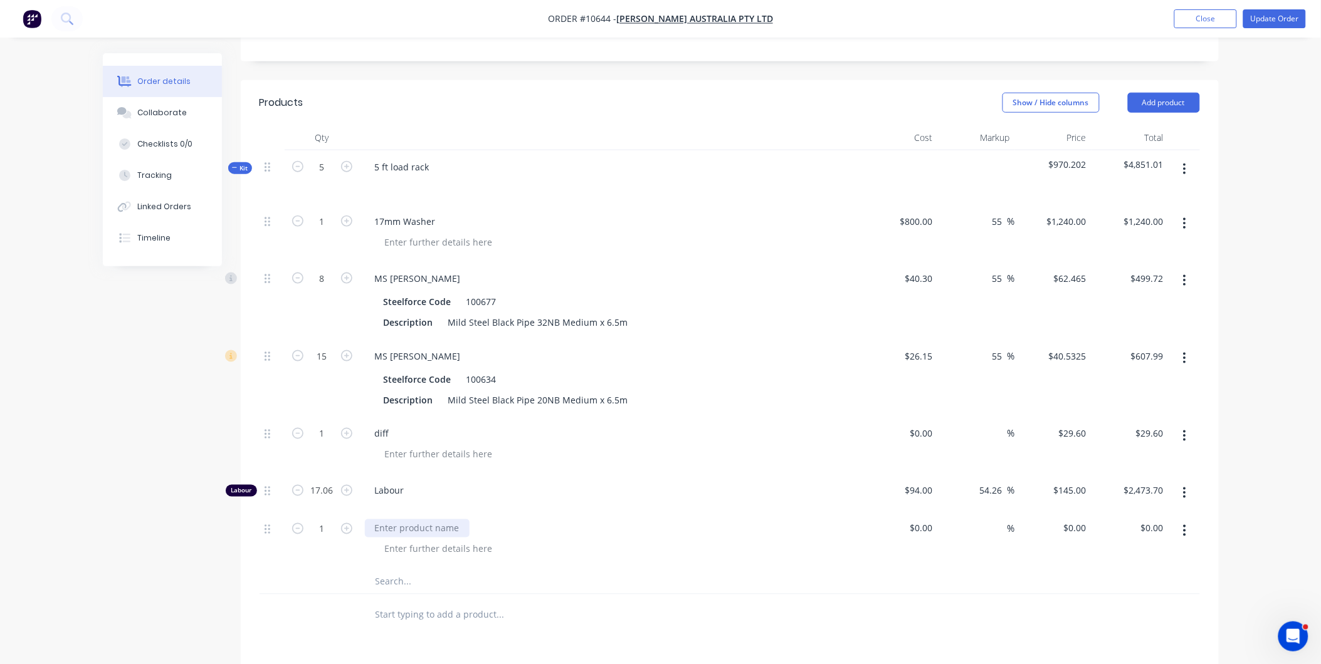
click at [375, 520] on div at bounding box center [417, 529] width 105 height 18
click at [330, 231] on input "1" at bounding box center [322, 221] width 33 height 19
type input "5"
click at [750, 520] on div "35mm Round Bar x 170mm" at bounding box center [610, 529] width 491 height 18
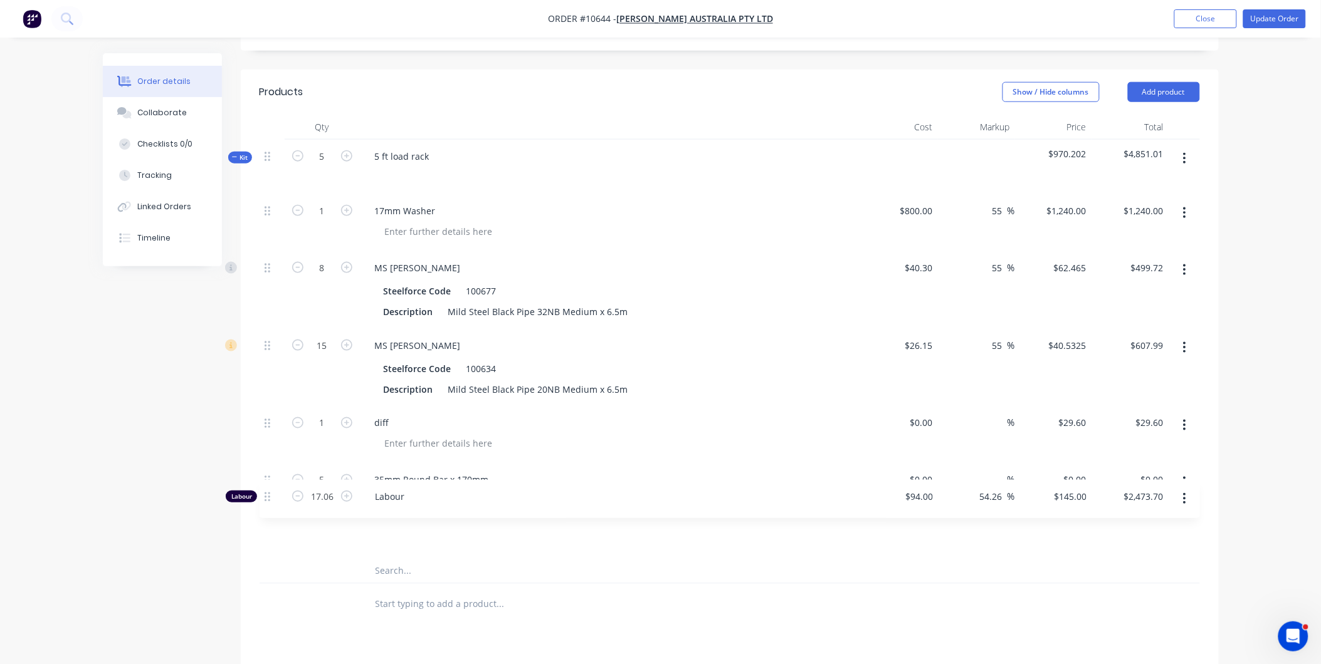
drag, startPoint x: 266, startPoint y: 456, endPoint x: 266, endPoint y: 502, distance: 46.4
click at [266, 502] on div "1 17mm Washer $800.00 $800.00 55 55 % $1,240.00 $1,240.00 $1,240.00 $1,240.00 8…" at bounding box center [729, 376] width 940 height 365
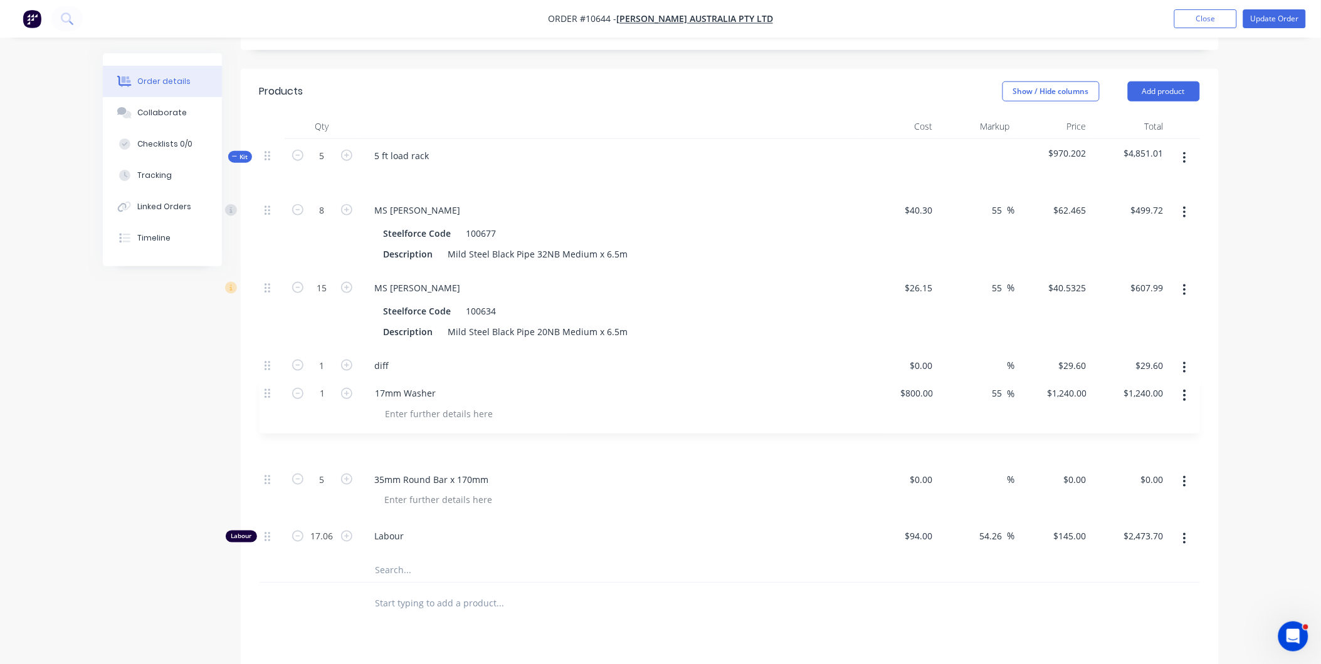
drag, startPoint x: 270, startPoint y: 176, endPoint x: 264, endPoint y: 382, distance: 206.3
click at [267, 385] on div "1 17mm Washer $800.00 $800.00 55 55 % $1,240.00 $1,240.00 $1,240.00 $1,240.00 8…" at bounding box center [729, 376] width 940 height 365
click at [1179, 414] on button "button" at bounding box center [1184, 425] width 29 height 23
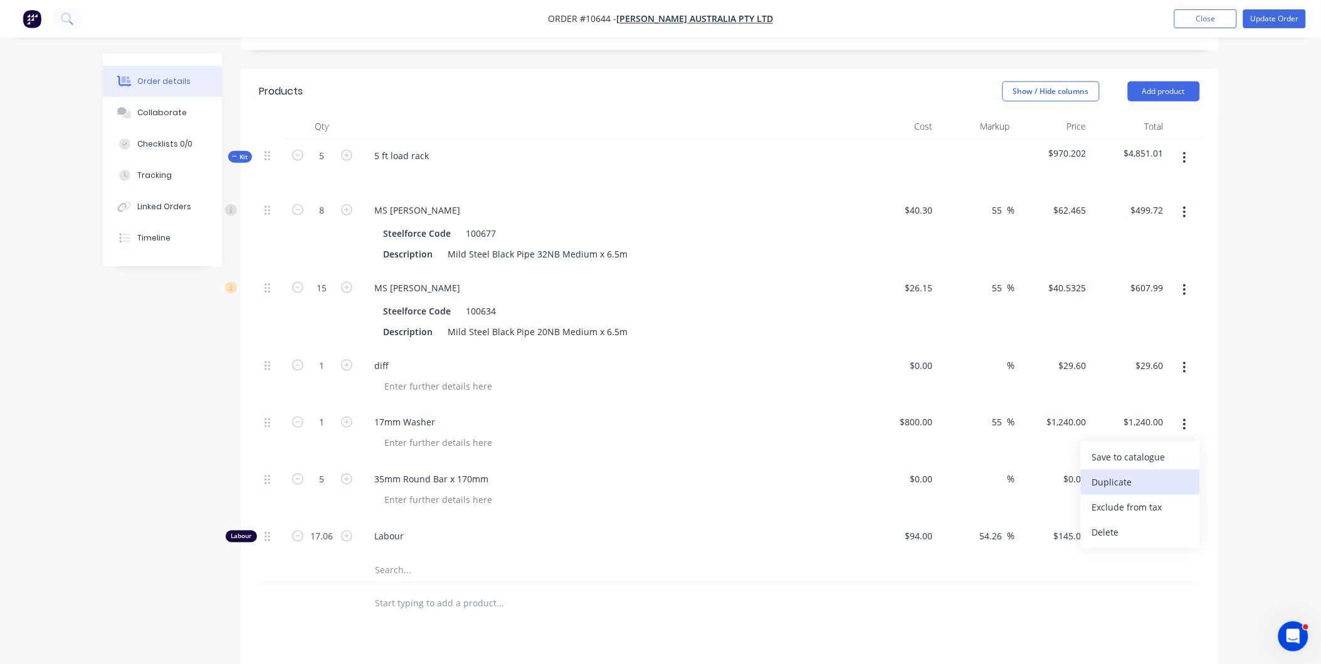
click at [1139, 474] on div "Duplicate" at bounding box center [1140, 483] width 97 height 18
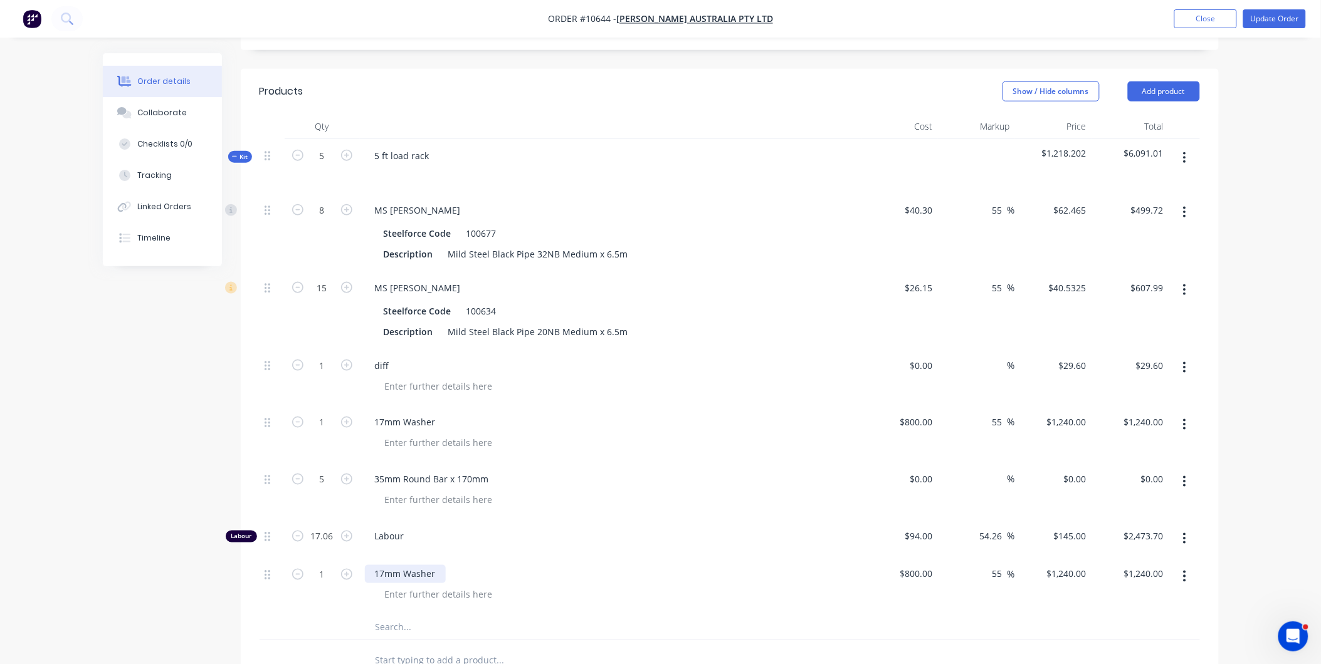
click at [379, 565] on div "17mm Washer" at bounding box center [405, 574] width 81 height 18
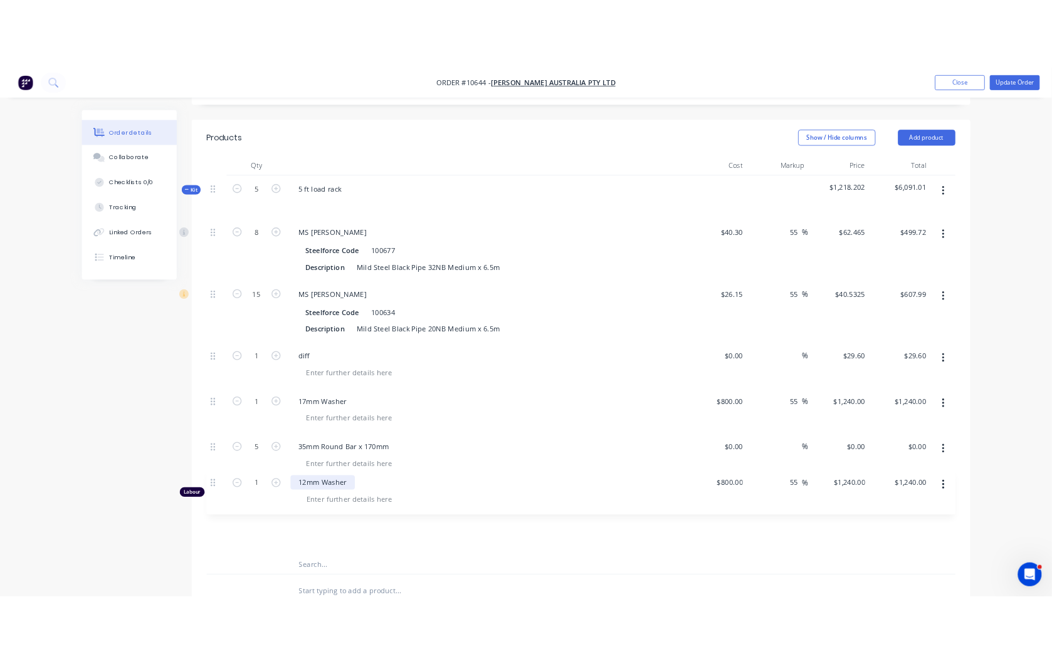
scroll to position [434, 0]
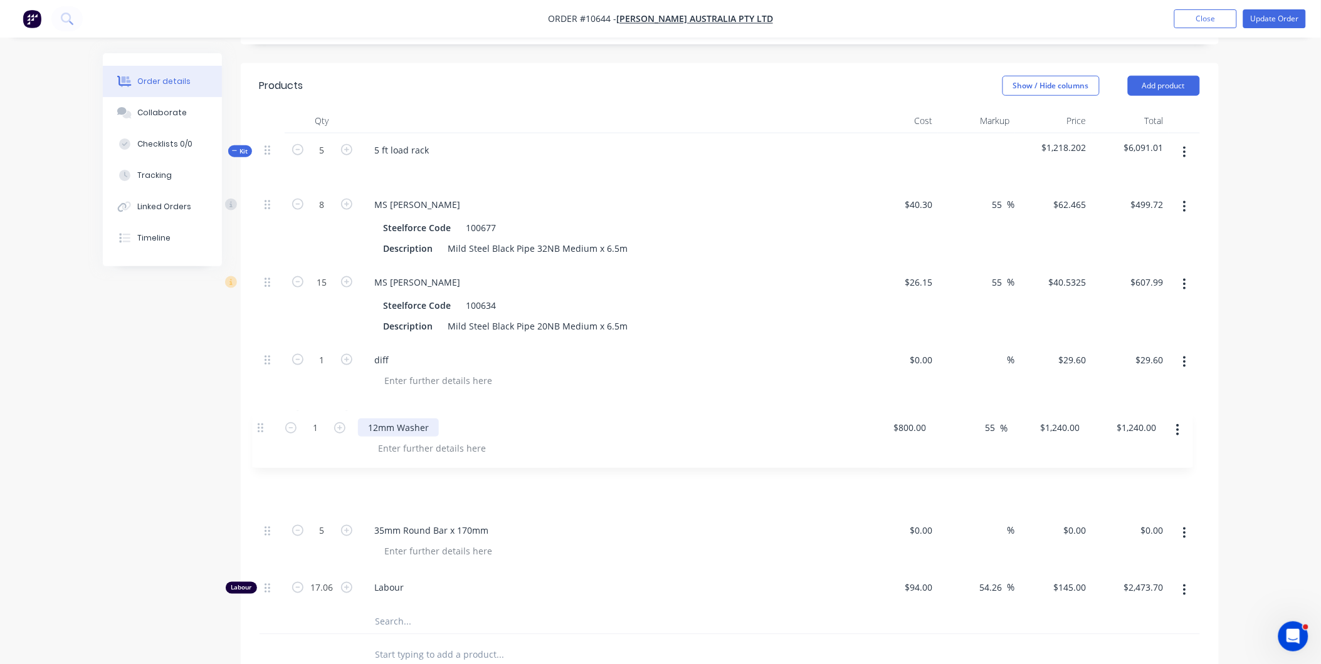
drag, startPoint x: 266, startPoint y: 539, endPoint x: 259, endPoint y: 421, distance: 118.7
click at [259, 421] on div "8 MS Pipe Steelforce Code 100677 Description Mild Steel Black Pipe 32NB Medium …" at bounding box center [729, 399] width 940 height 422
click at [327, 214] on input "1" at bounding box center [322, 205] width 33 height 19
type input "5"
type input "$6,200.00"
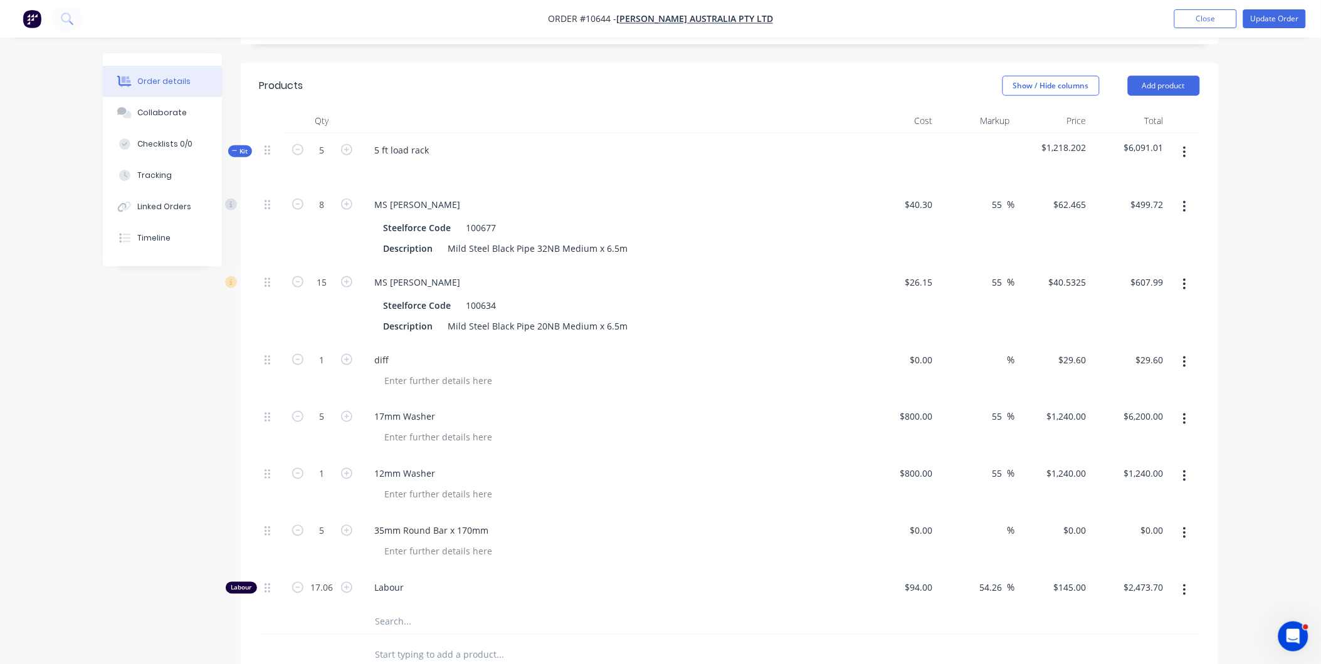
drag, startPoint x: 241, startPoint y: 421, endPoint x: 241, endPoint y: 414, distance: 7.5
click at [239, 421] on div "Created by Rick Created 31/07/25 Required 15/07/25 Assigned to Add team member …" at bounding box center [661, 307] width 1116 height 1376
click at [325, 214] on input "5" at bounding box center [322, 205] width 33 height 19
type input "10"
type input "$12,400.00"
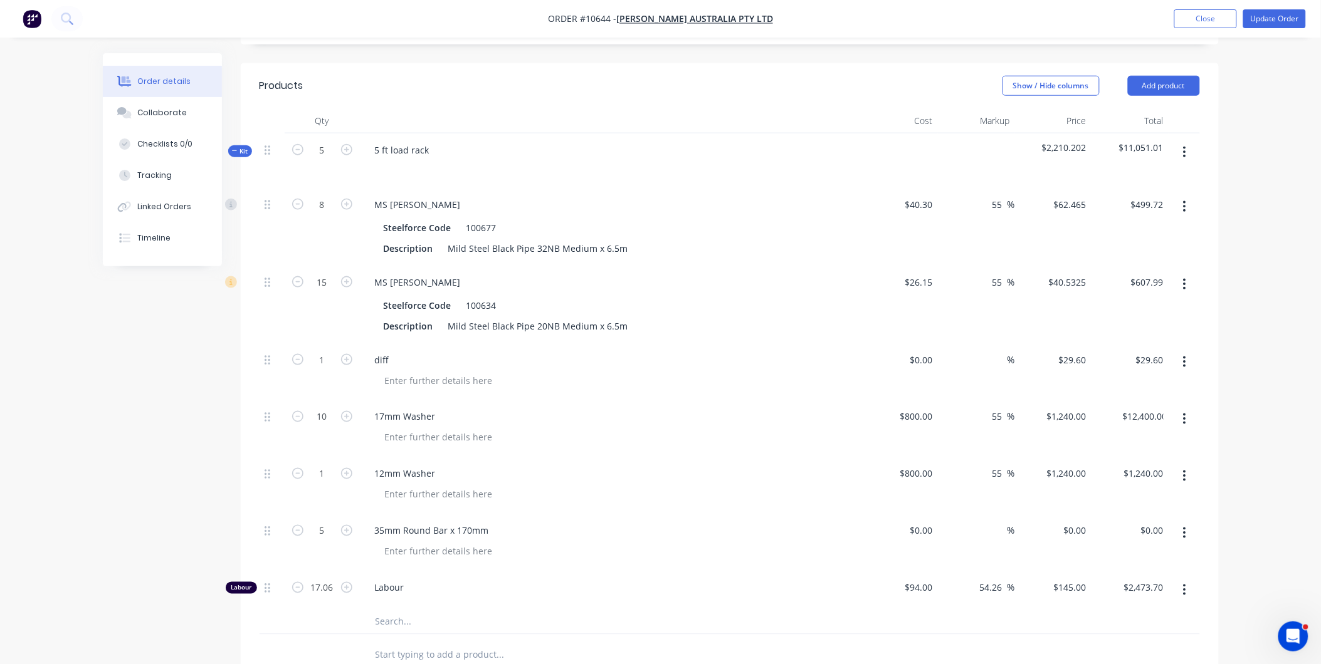
click at [244, 402] on div "Qty Cost Markup Price Total Kit 5 5 ft load rack $2,210.202 $11,051.01 8 MS Pip…" at bounding box center [730, 392] width 978 height 568
click at [321, 214] on input "1" at bounding box center [322, 205] width 33 height 19
type input "10"
type input "$12,400.00"
click at [80, 448] on div "Order details Collaborate Checklists 0/0 Tracking Linked Orders Timeline Order …" at bounding box center [660, 281] width 1321 height 1430
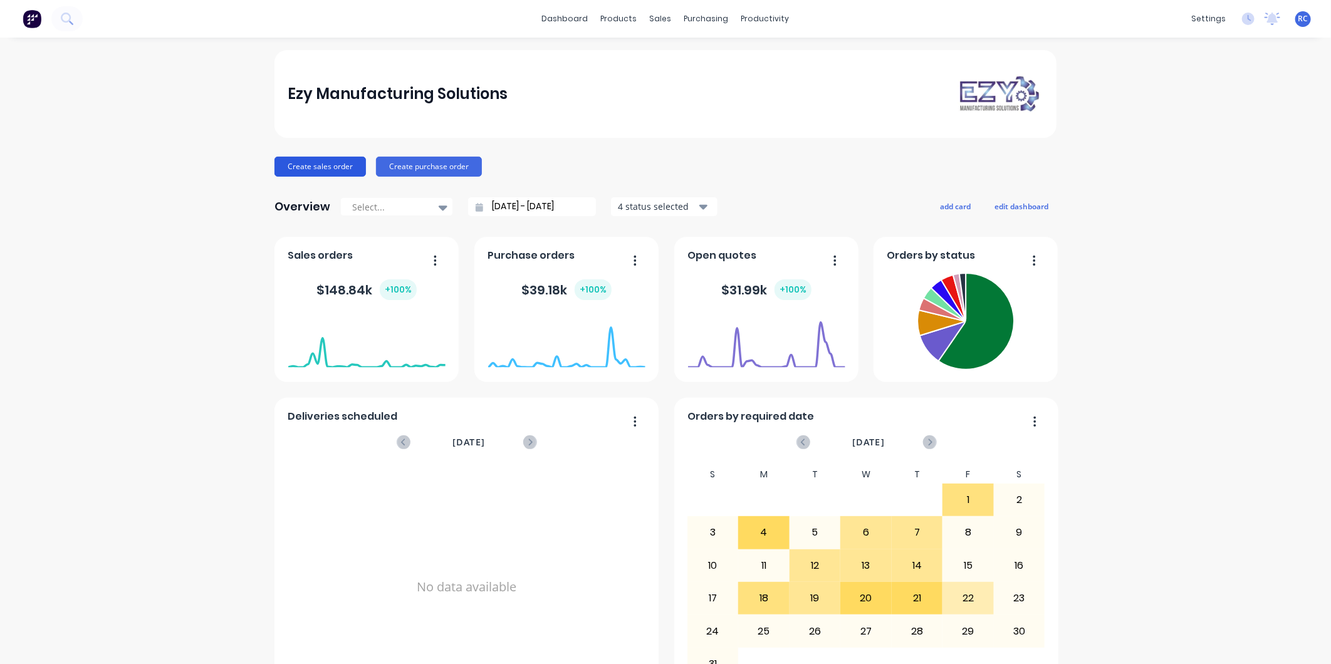
click at [333, 168] on button "Create sales order" at bounding box center [321, 167] width 92 height 20
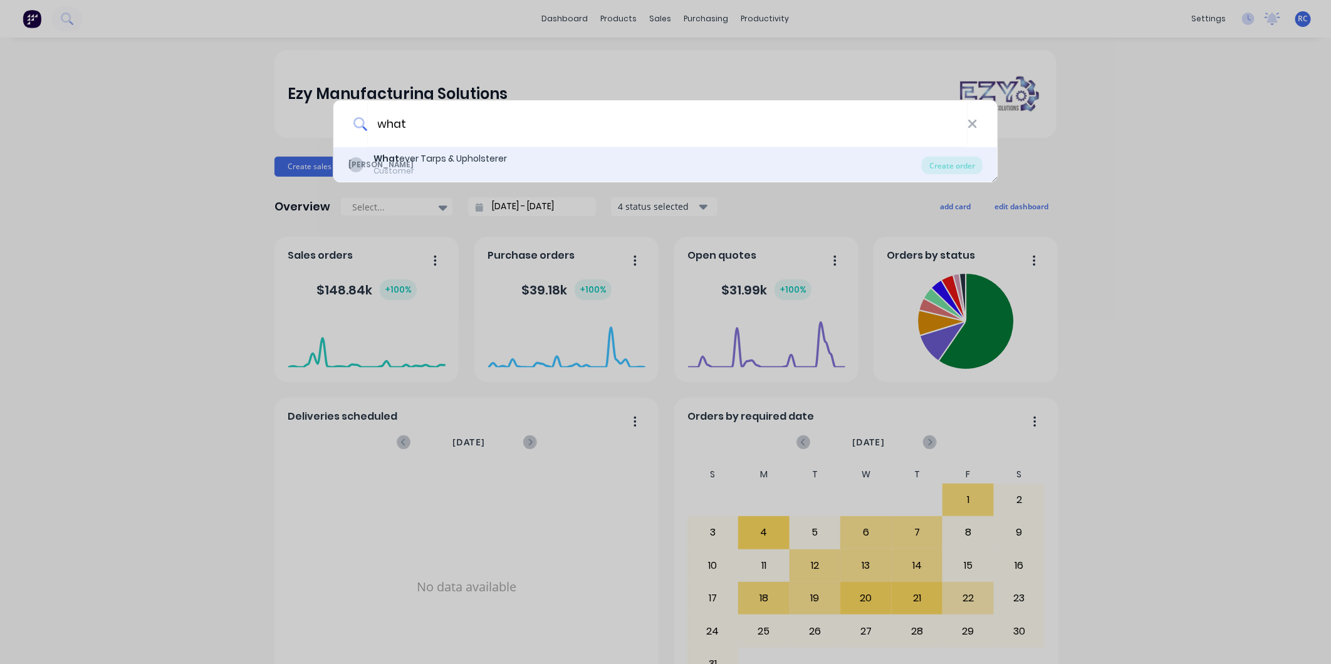
type input "what"
click at [480, 164] on div "What ever Tarps & Upholsterer" at bounding box center [440, 158] width 133 height 13
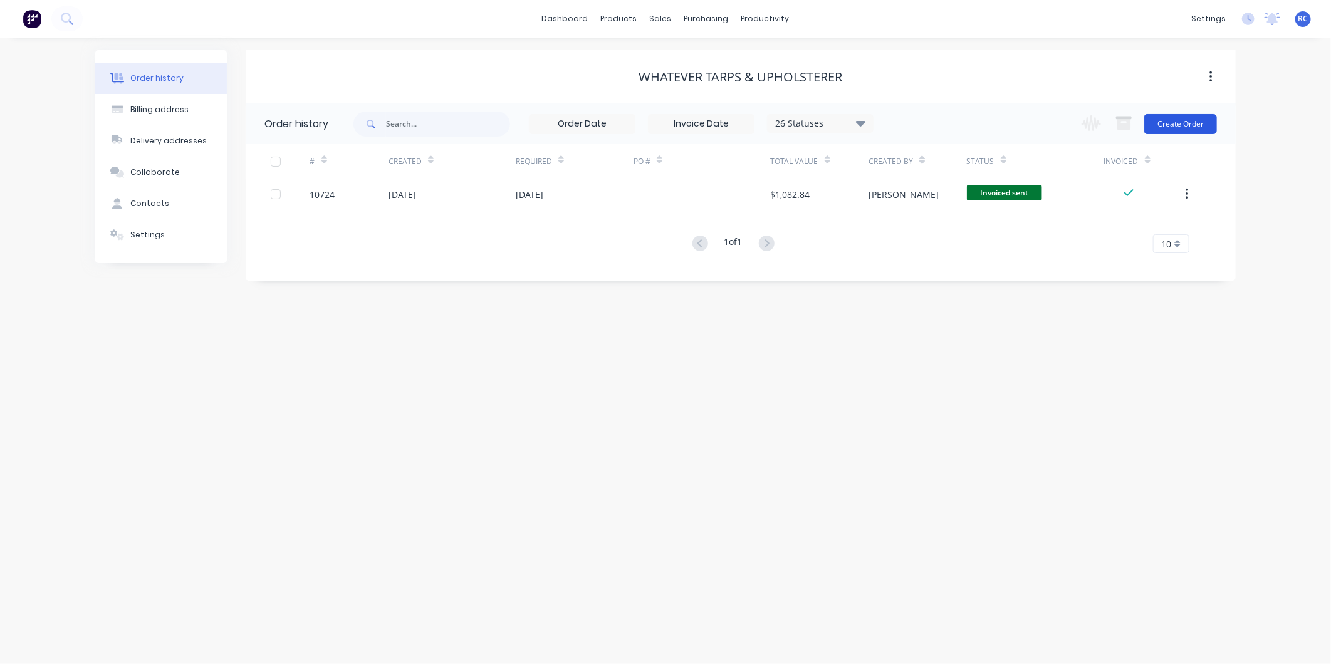
click at [1180, 133] on div "Change order status Submitted Check Stock Waiting on Material Laser Cutting Cut…" at bounding box center [1145, 123] width 143 height 41
click at [1180, 130] on button "Create Order" at bounding box center [1180, 124] width 73 height 20
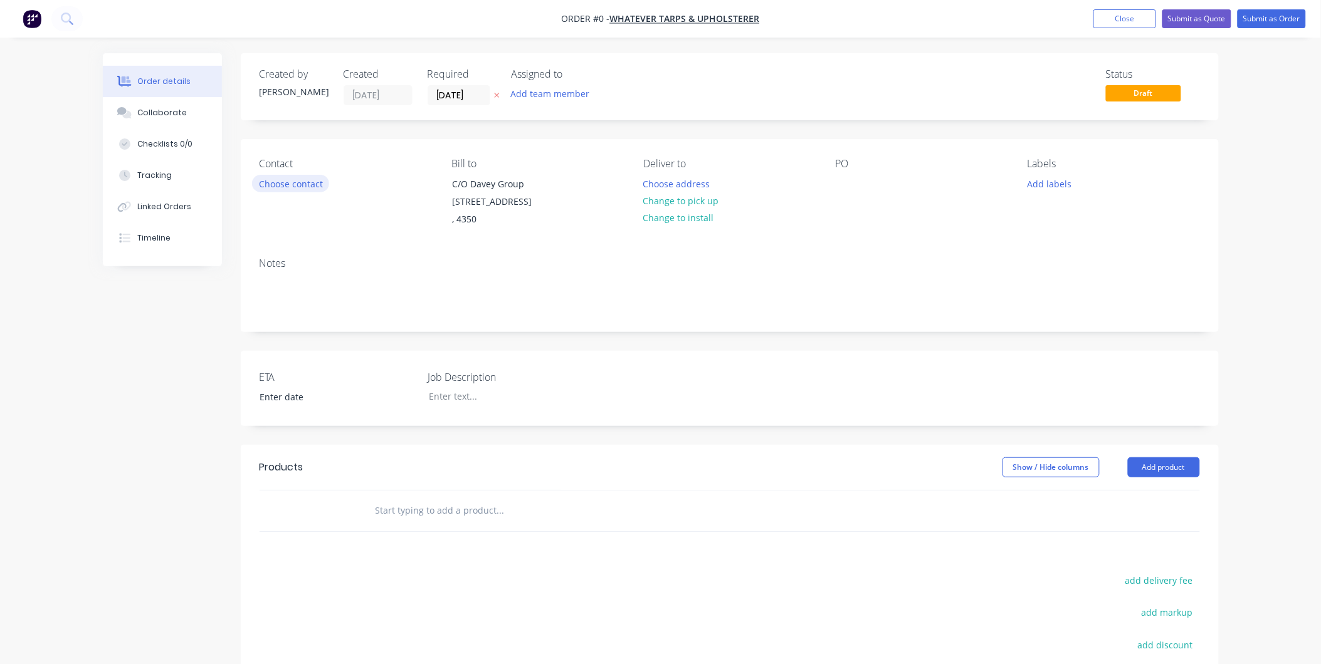
click at [261, 180] on button "Choose contact" at bounding box center [290, 183] width 77 height 17
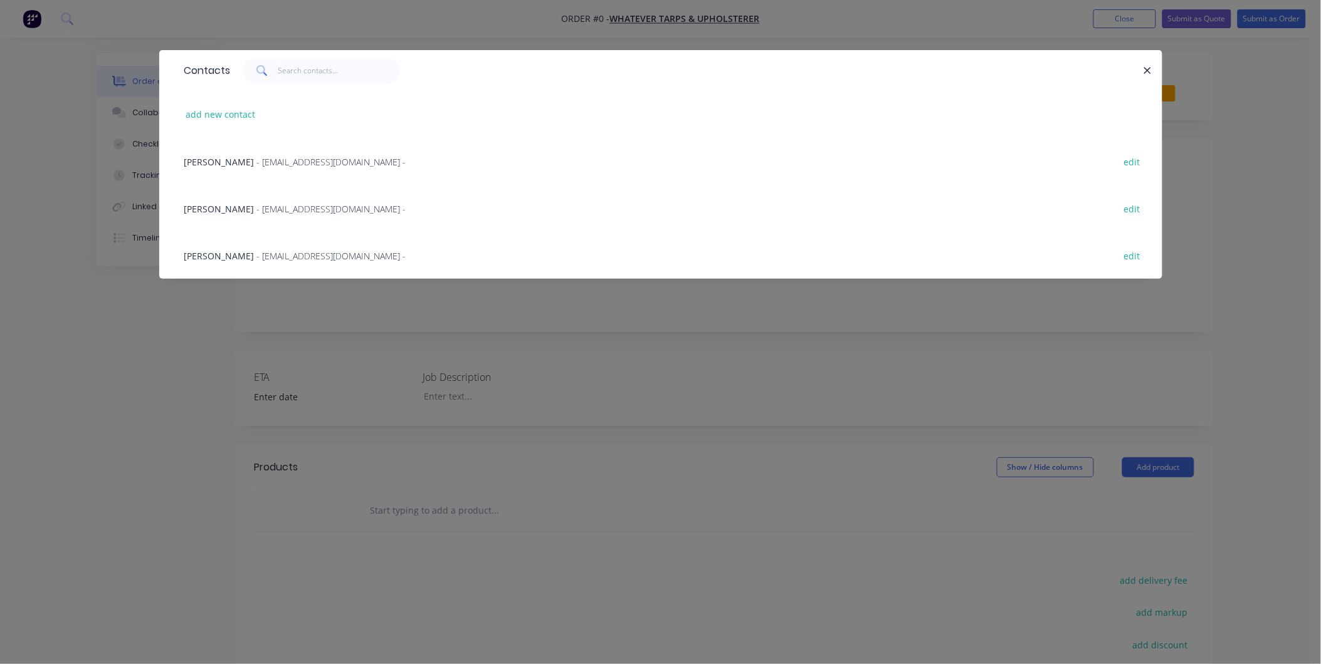
click at [239, 217] on div "Matt Folington - whatever.tarps@gmail.com - edit" at bounding box center [660, 208] width 965 height 47
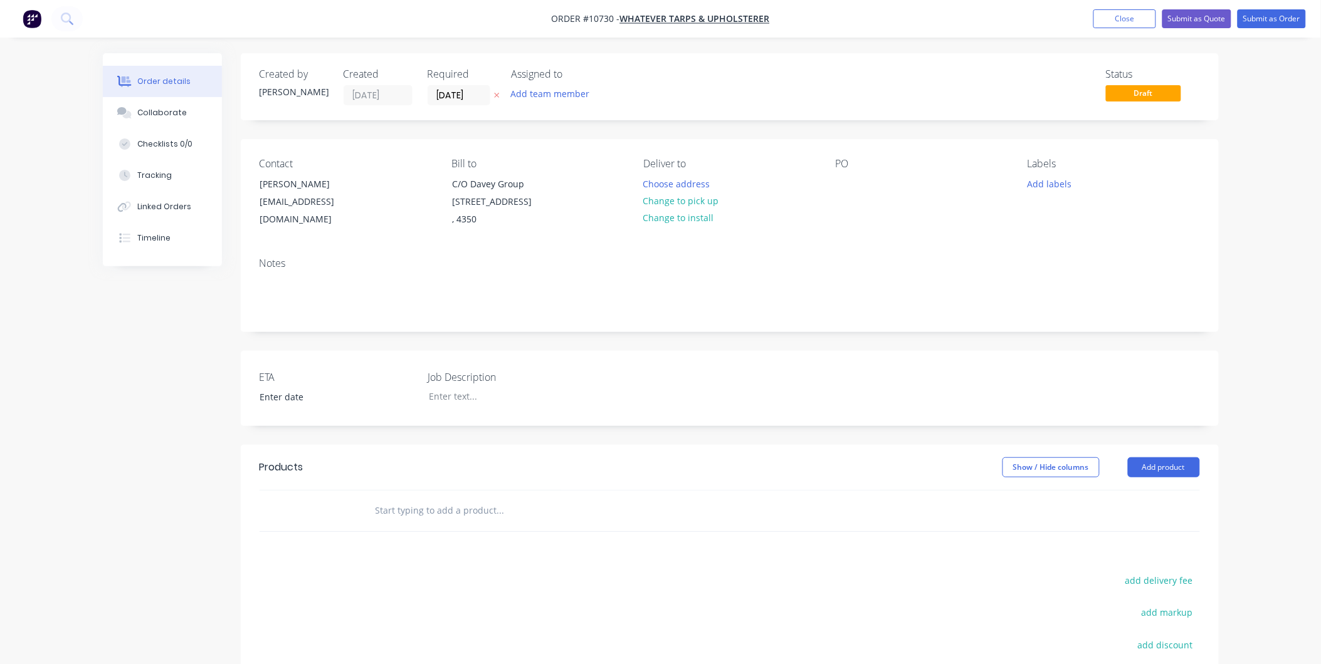
click at [406, 520] on input "text" at bounding box center [500, 510] width 251 height 25
click at [1175, 466] on button "Add product" at bounding box center [1164, 468] width 72 height 20
click at [1154, 498] on div "Product catalogue" at bounding box center [1140, 499] width 97 height 18
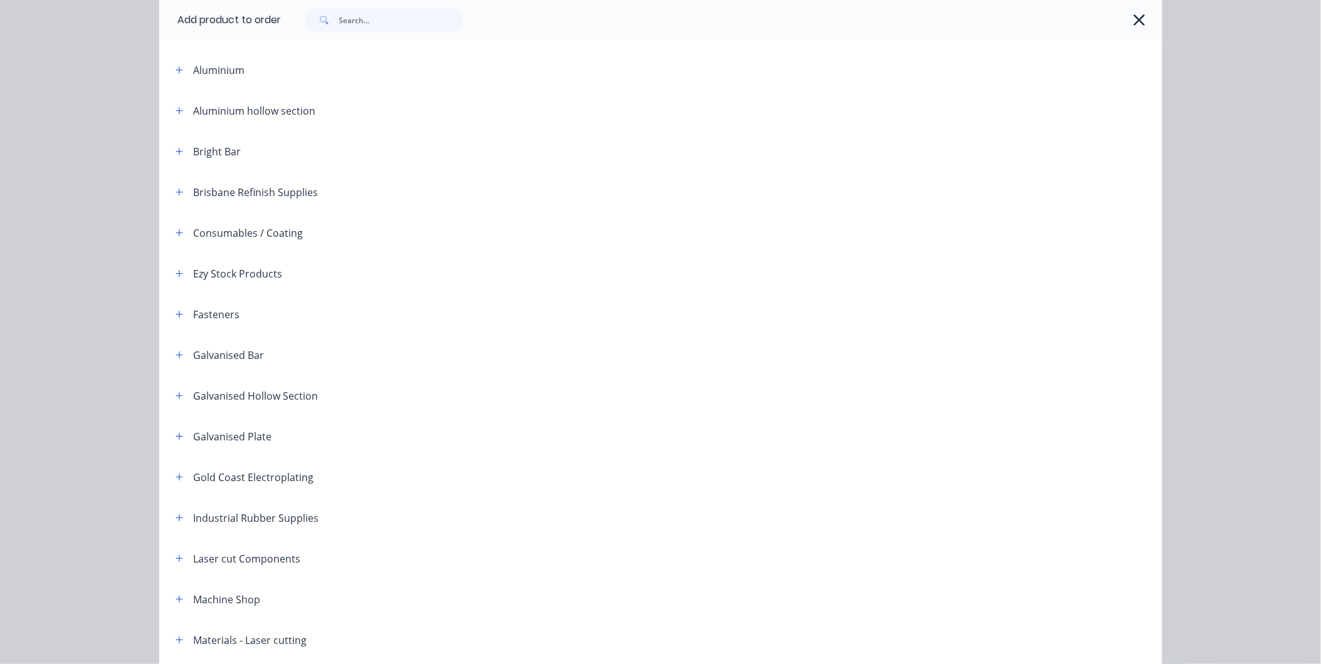
scroll to position [209, 0]
click at [175, 233] on icon "button" at bounding box center [178, 234] width 7 height 7
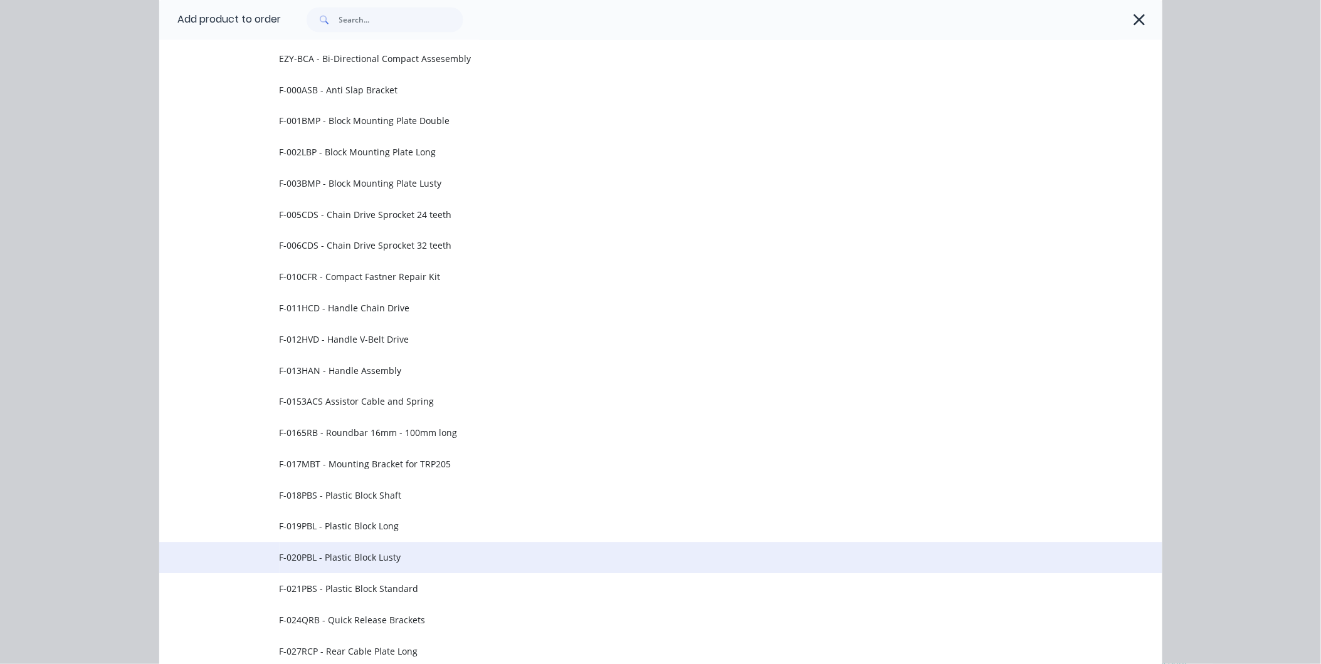
scroll to position [1044, 0]
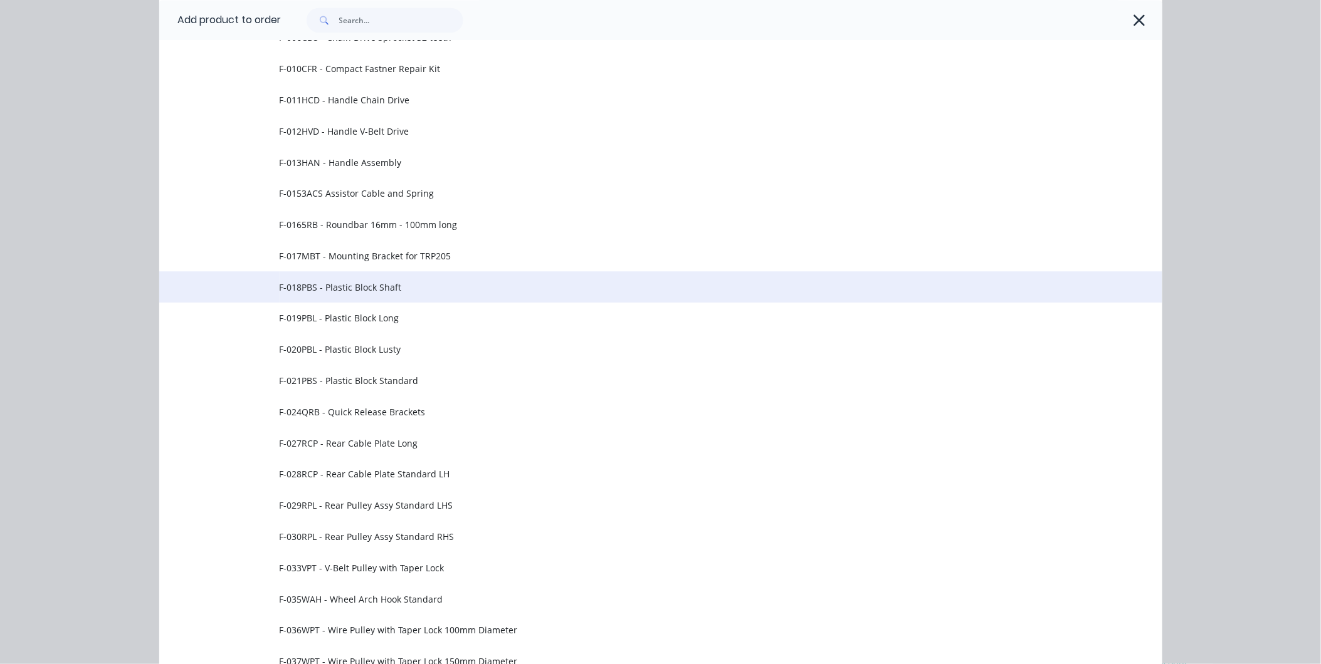
click at [356, 290] on span "F-018PBS - Plastic Block Shaft" at bounding box center [633, 287] width 706 height 13
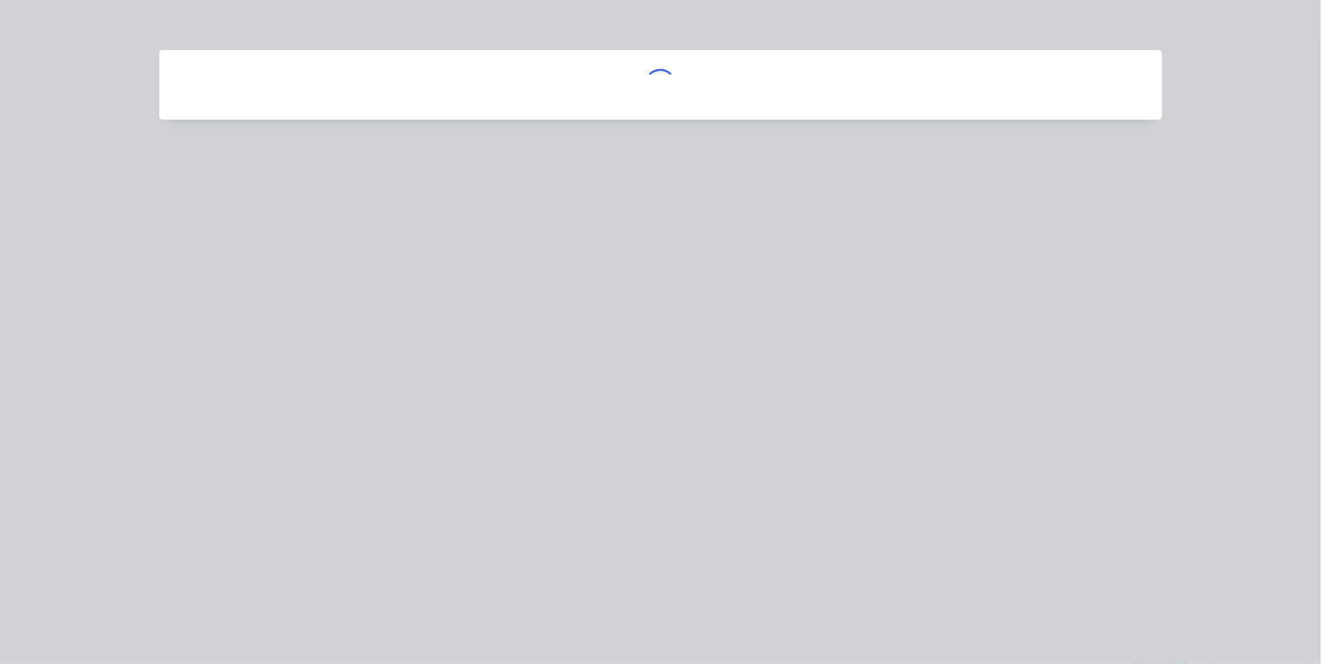
scroll to position [0, 0]
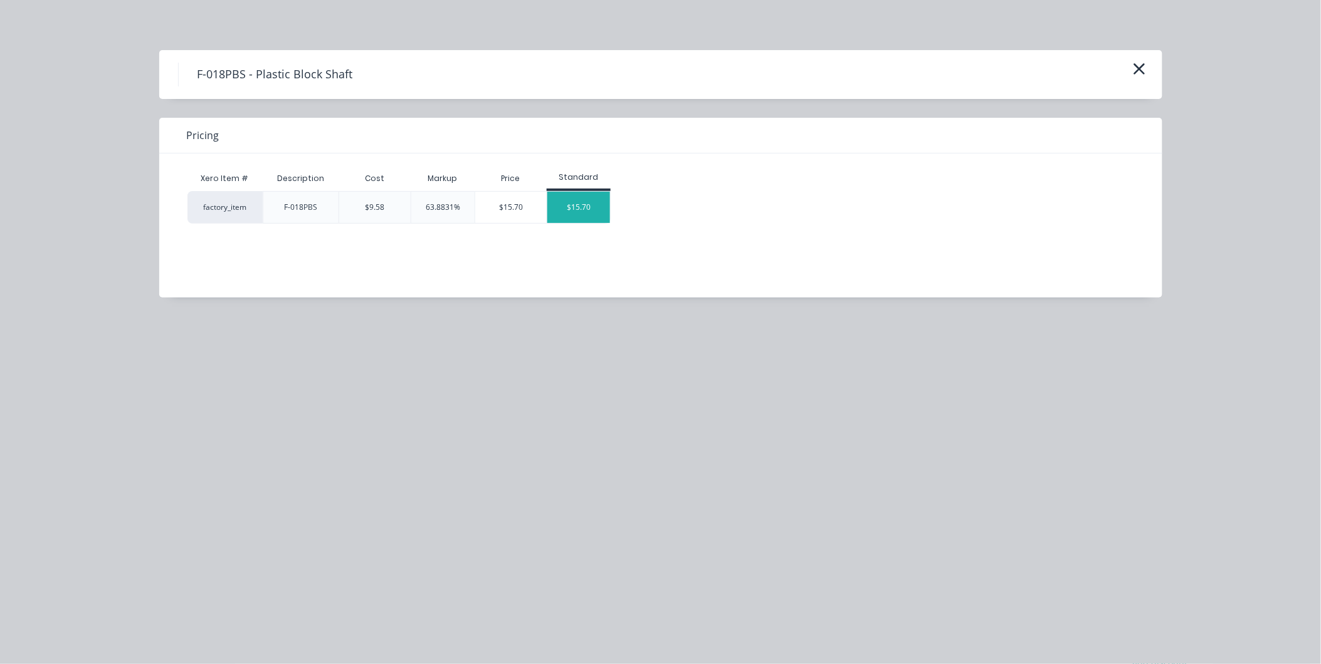
click at [569, 220] on div "$15.70" at bounding box center [578, 207] width 63 height 31
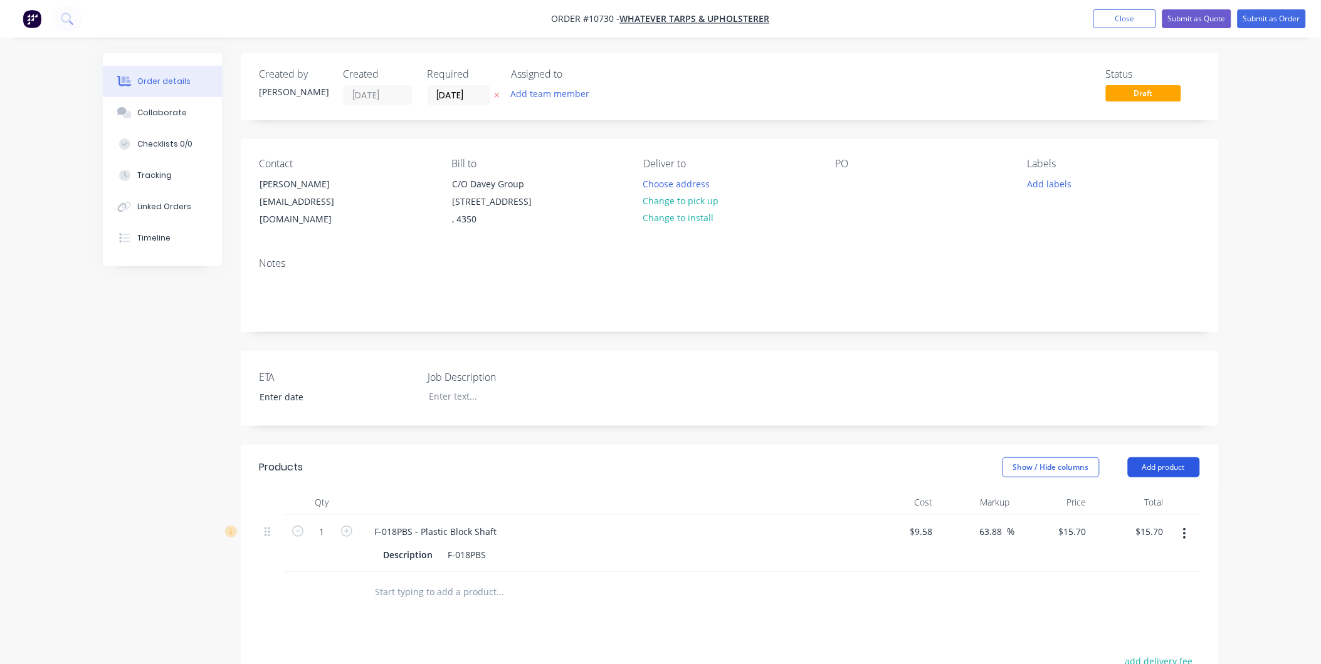
click at [1176, 466] on button "Add product" at bounding box center [1164, 468] width 72 height 20
click at [1112, 506] on div "Product catalogue" at bounding box center [1140, 499] width 97 height 18
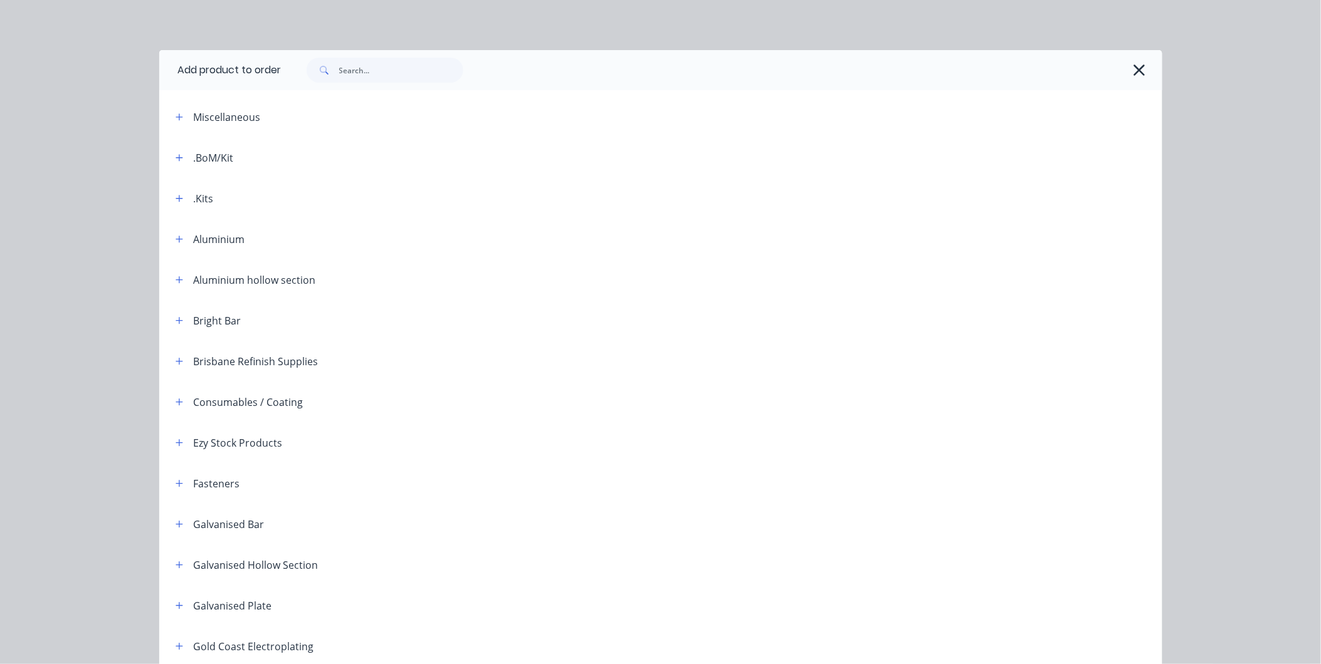
scroll to position [791, 0]
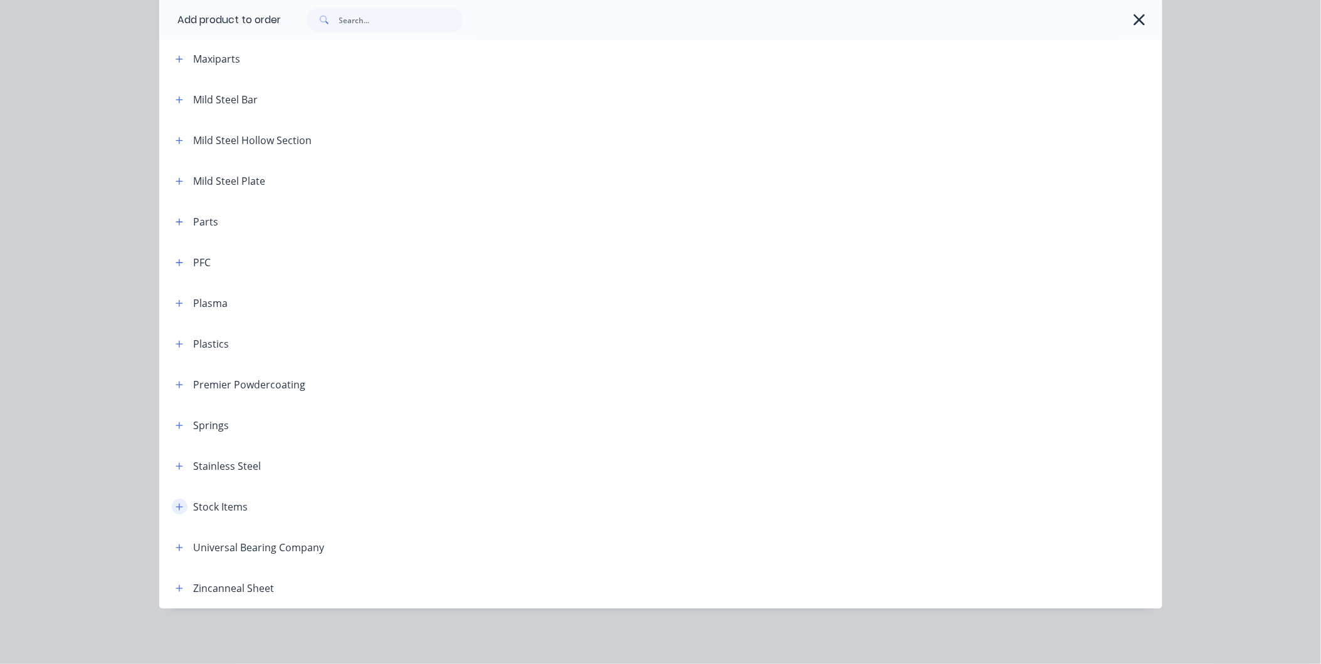
click at [172, 502] on button "button" at bounding box center [180, 508] width 16 height 16
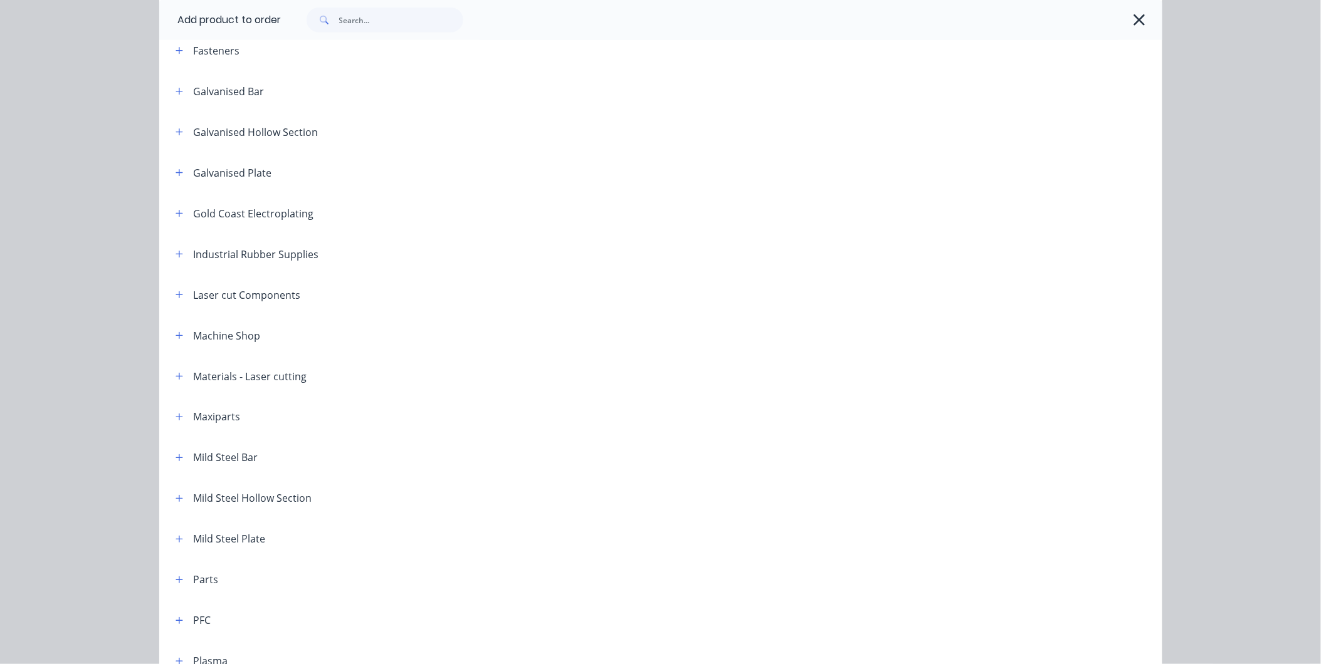
scroll to position [224, 0]
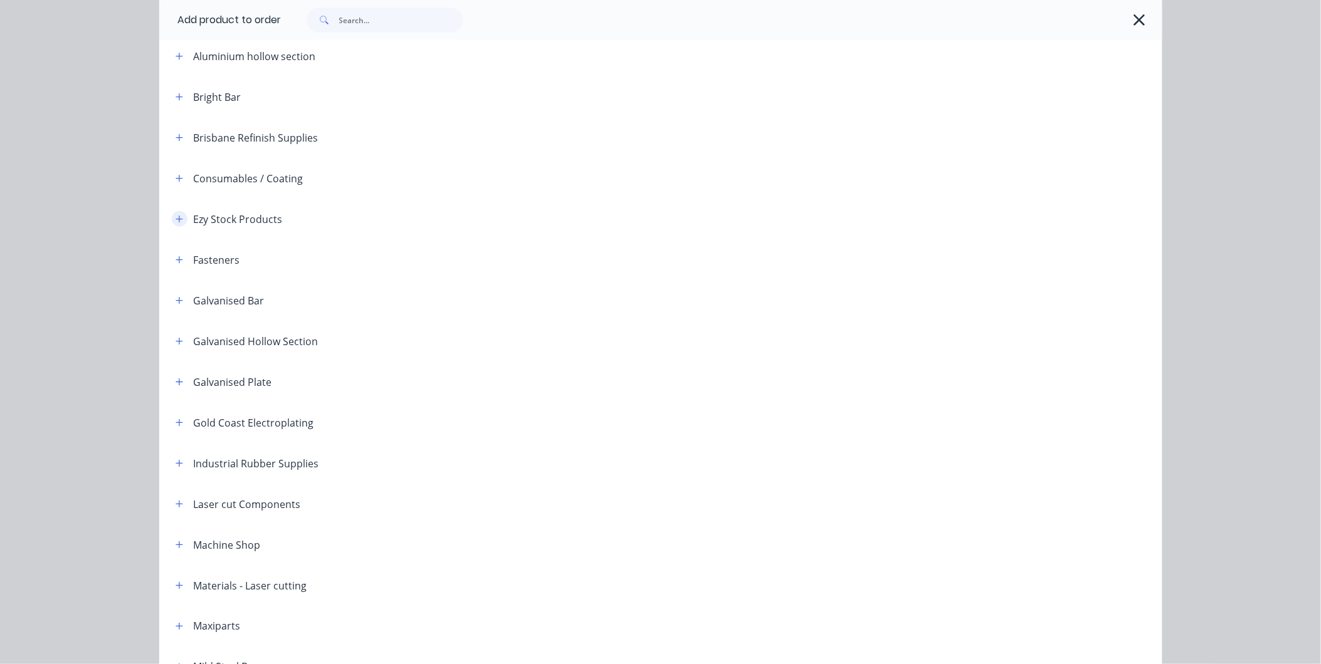
click at [181, 216] on button "button" at bounding box center [180, 219] width 16 height 16
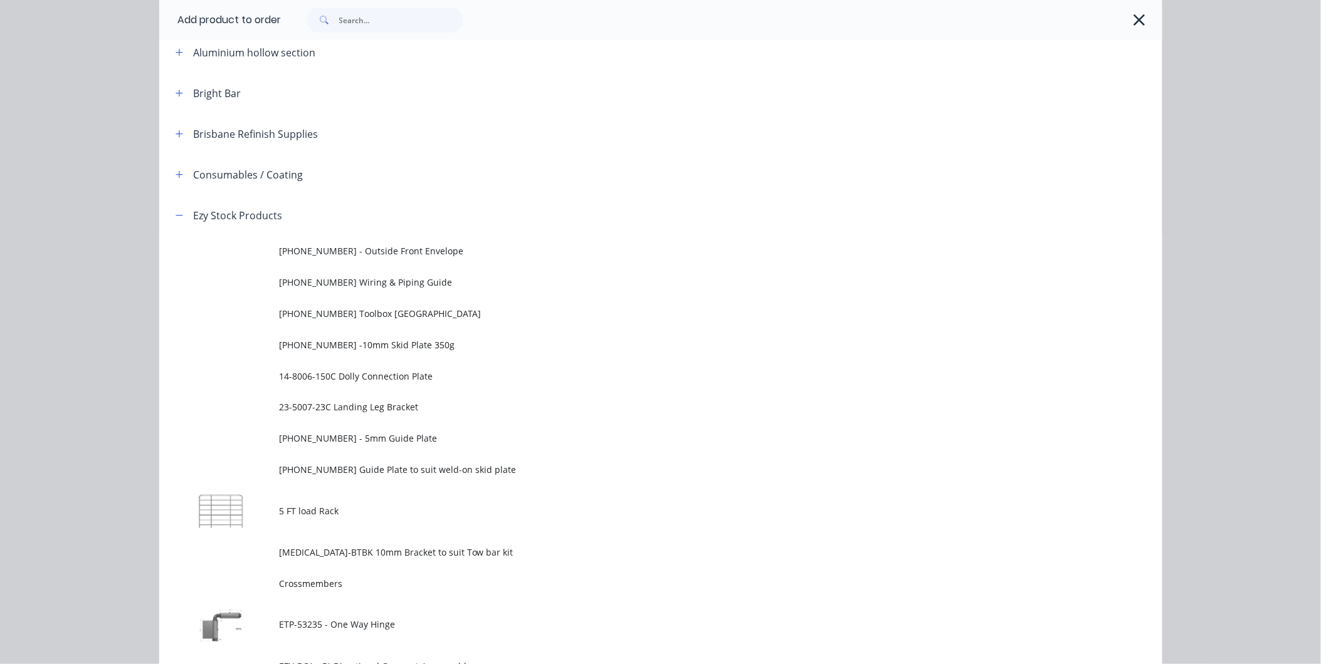
scroll to position [0, 0]
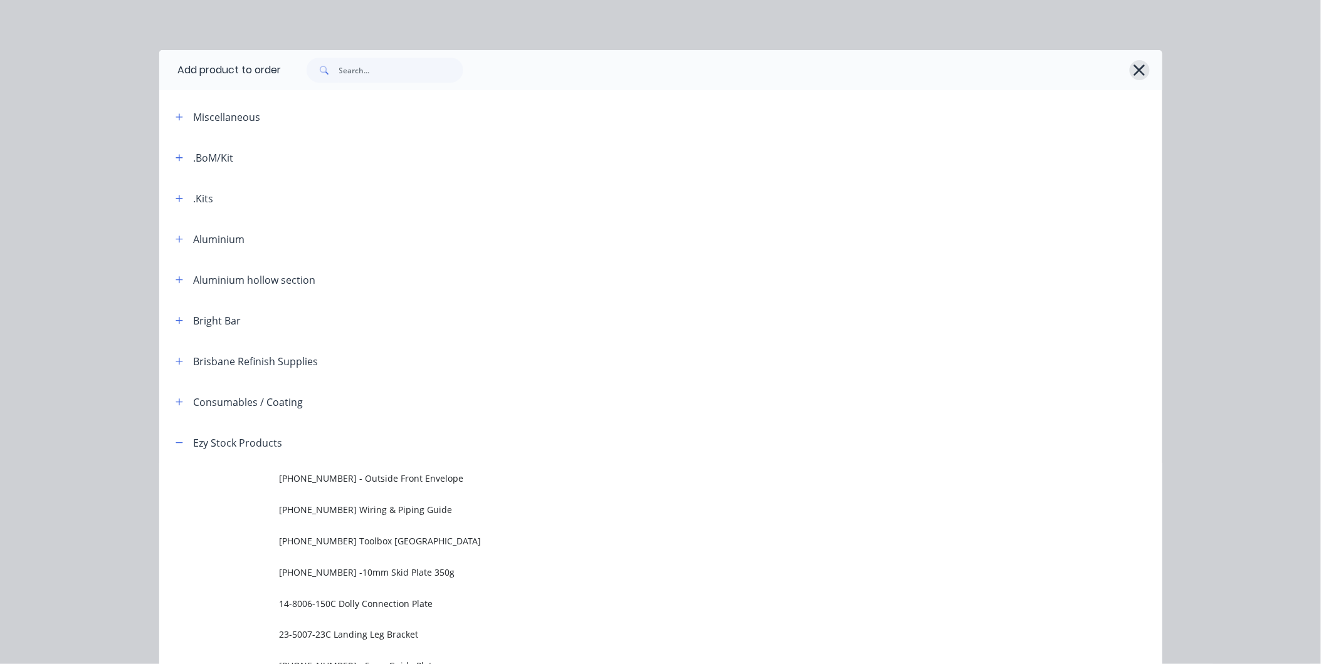
click at [1141, 67] on button "button" at bounding box center [1139, 70] width 20 height 20
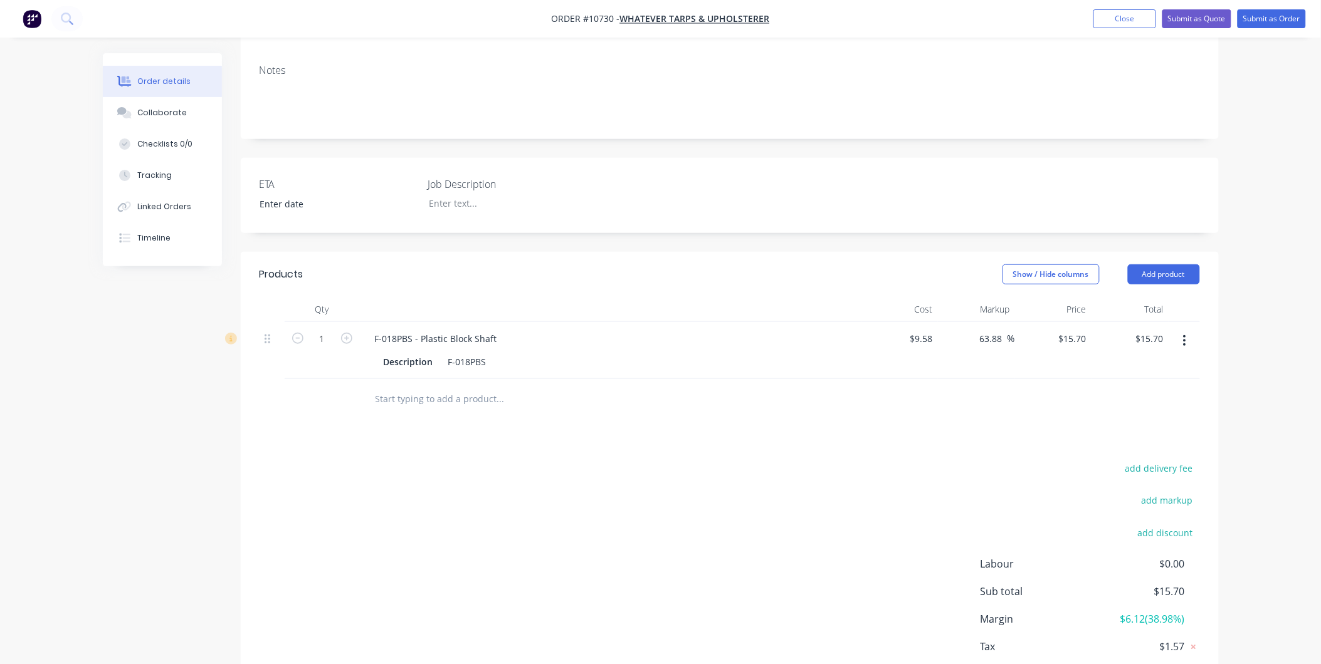
scroll to position [209, 0]
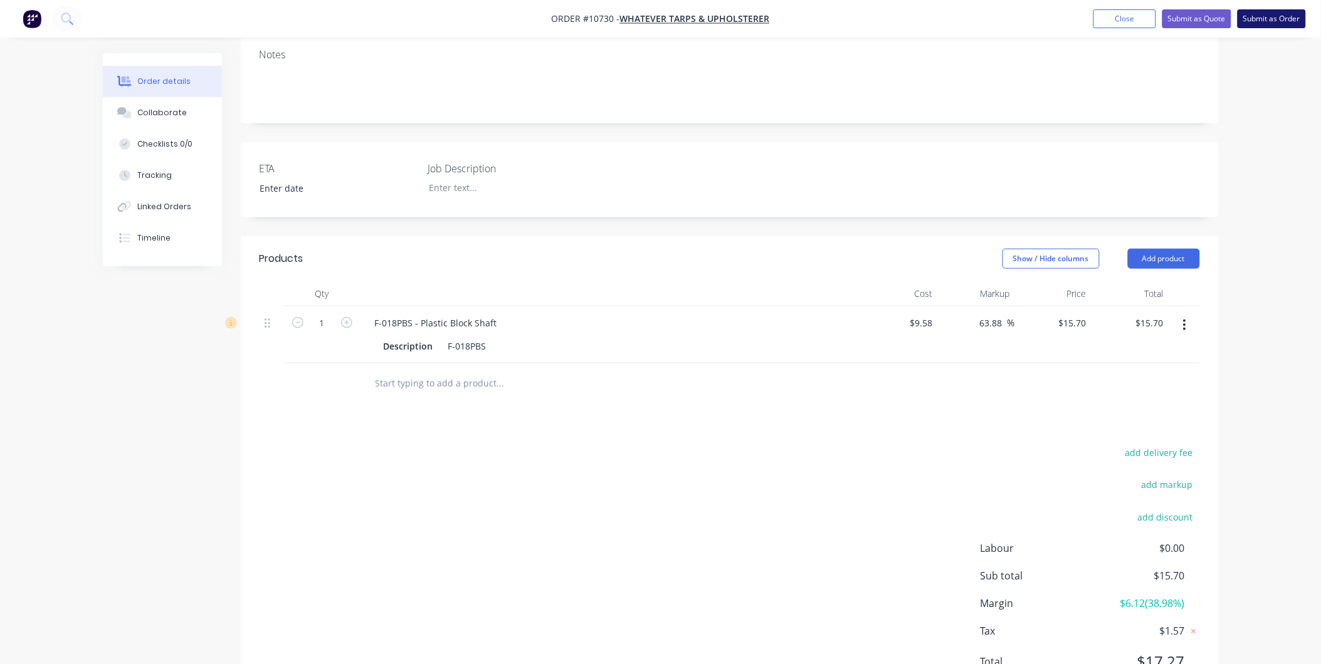
click at [1275, 20] on button "Submit as Order" at bounding box center [1271, 18] width 68 height 19
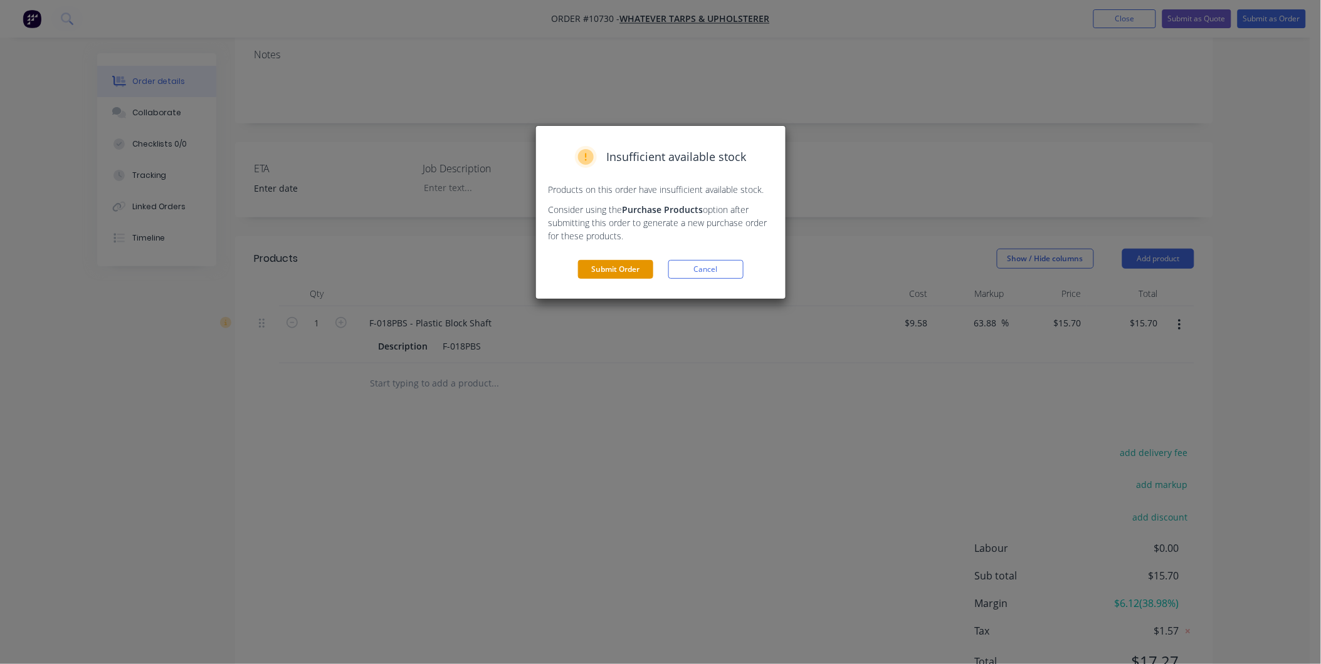
drag, startPoint x: 617, startPoint y: 275, endPoint x: 540, endPoint y: 217, distance: 96.3
click at [615, 275] on button "Submit Order" at bounding box center [615, 269] width 75 height 19
